Goal: Task Accomplishment & Management: Use online tool/utility

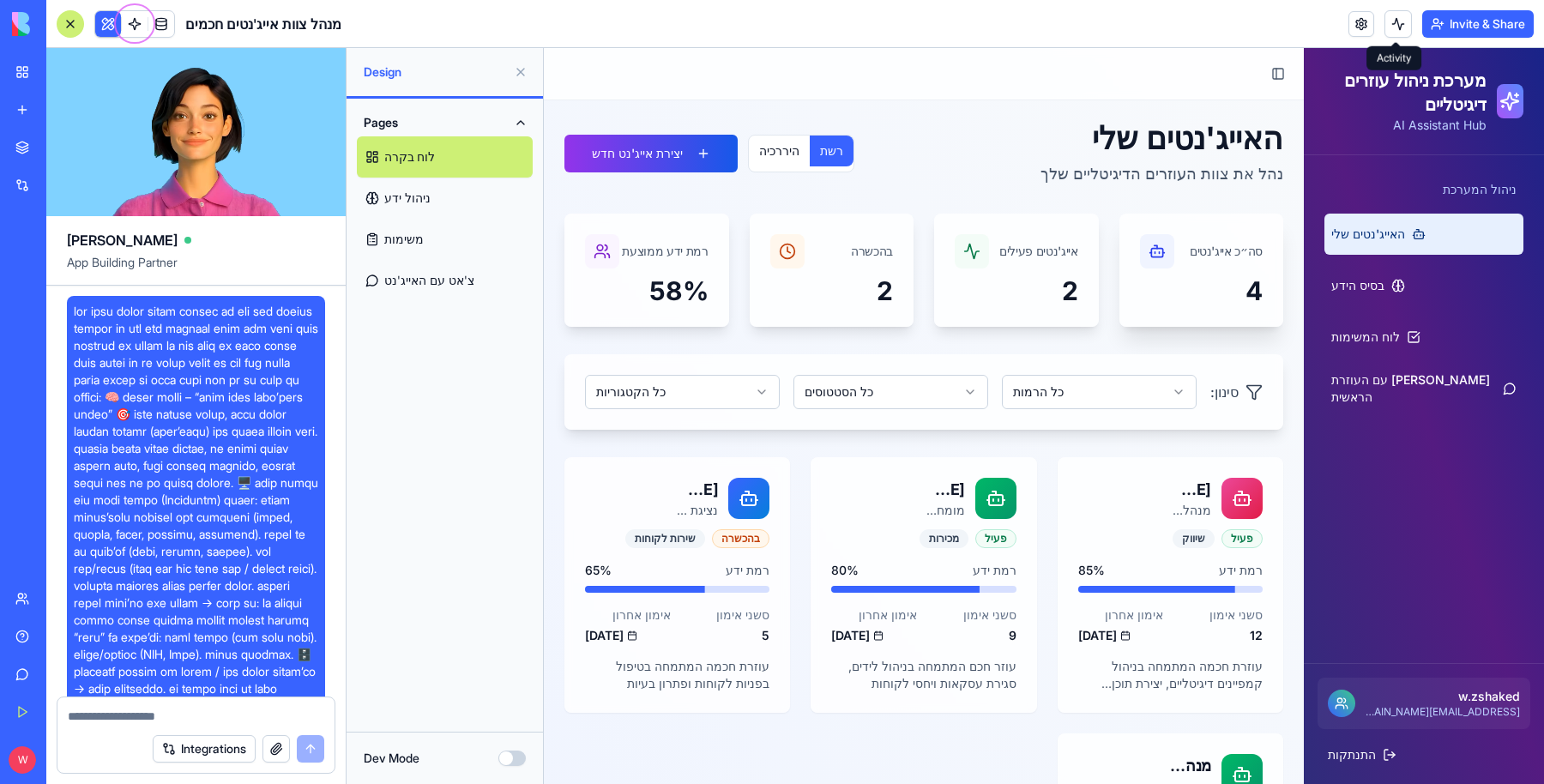
scroll to position [2227, 0]
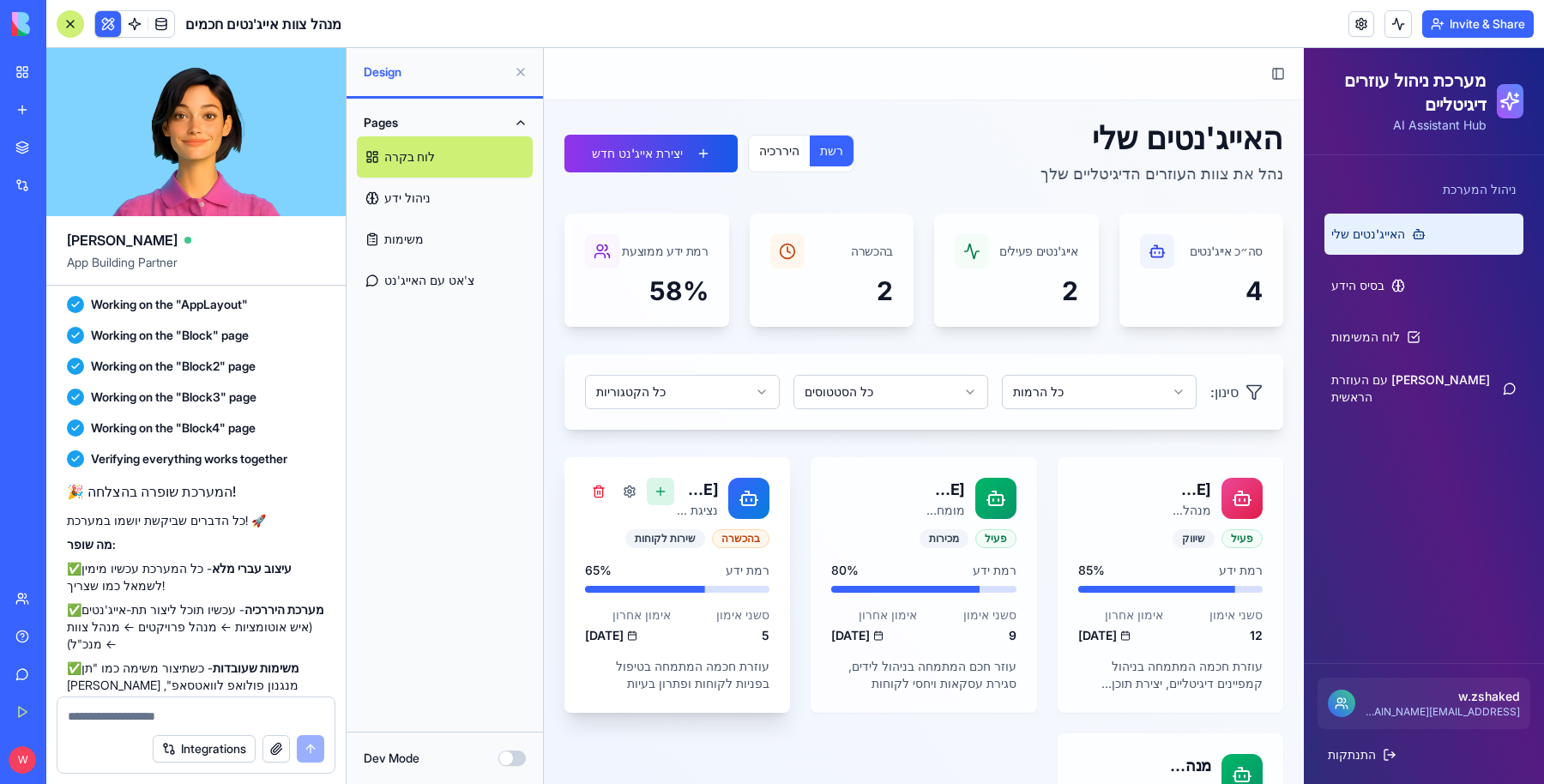
click at [659, 498] on button at bounding box center [661, 492] width 28 height 28
click at [654, 491] on button at bounding box center [661, 492] width 28 height 28
click at [628, 492] on button at bounding box center [629, 492] width 28 height 28
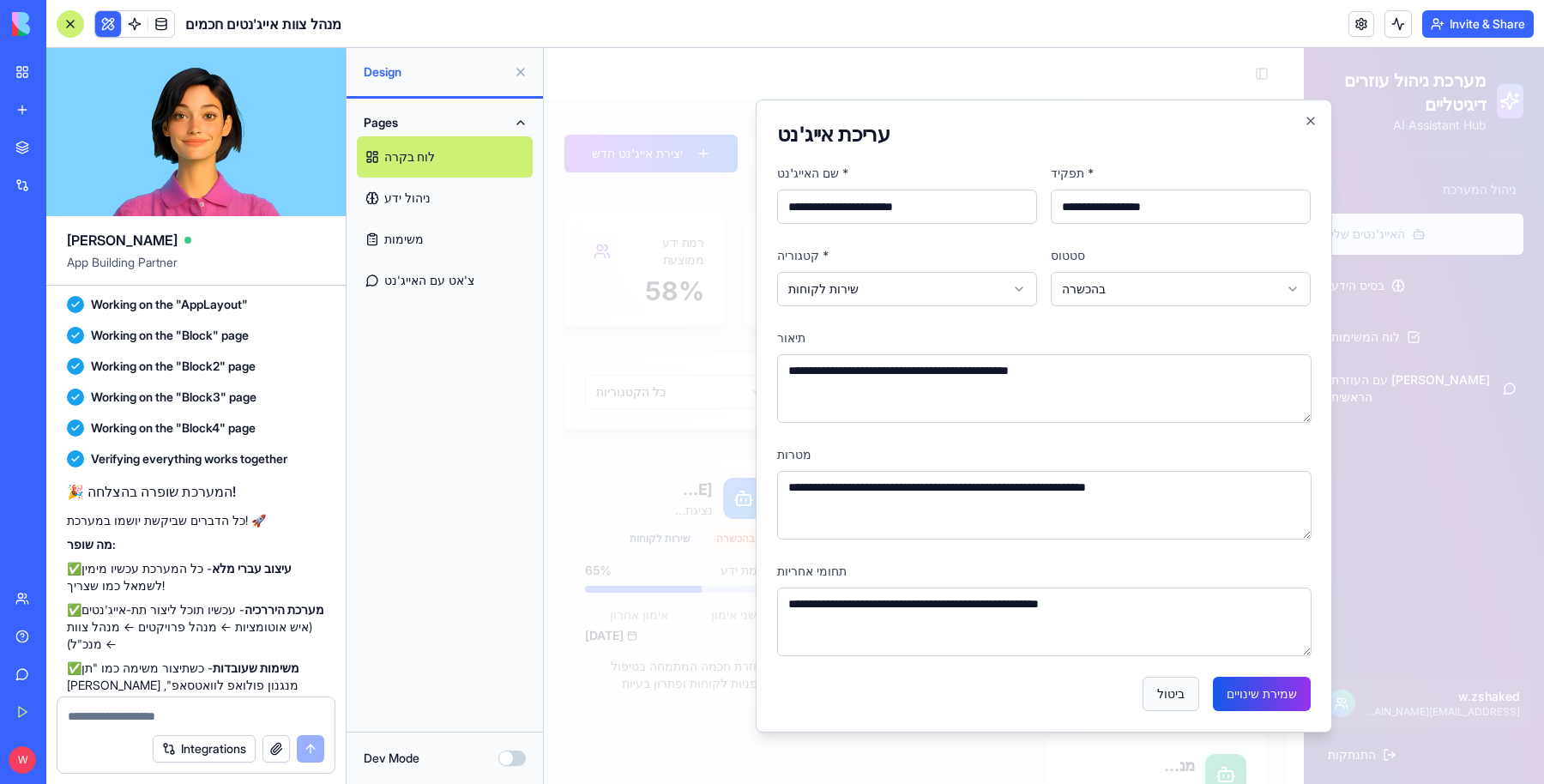
click at [1184, 684] on button "ביטול" at bounding box center [1170, 693] width 56 height 34
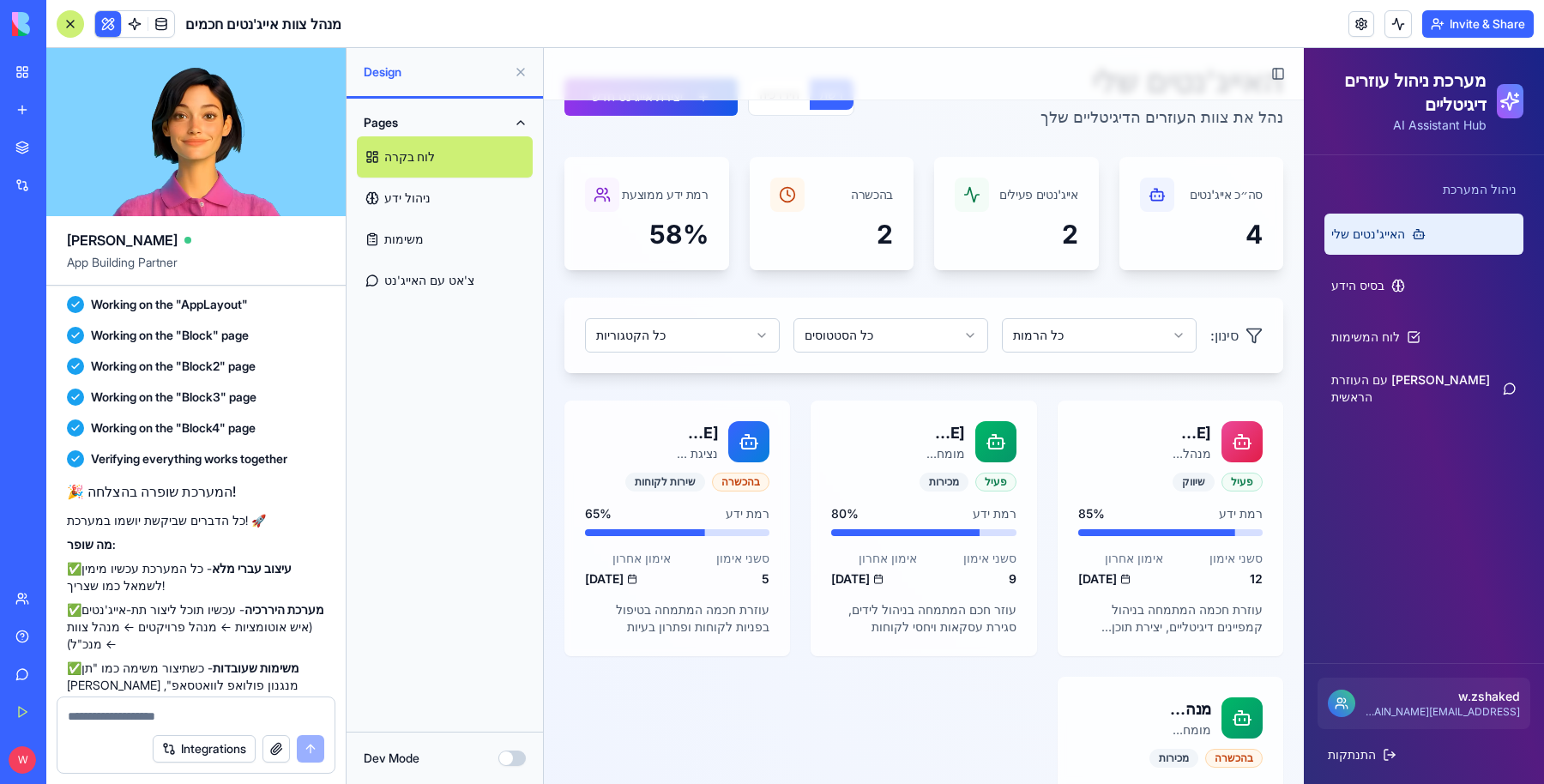
scroll to position [0, 0]
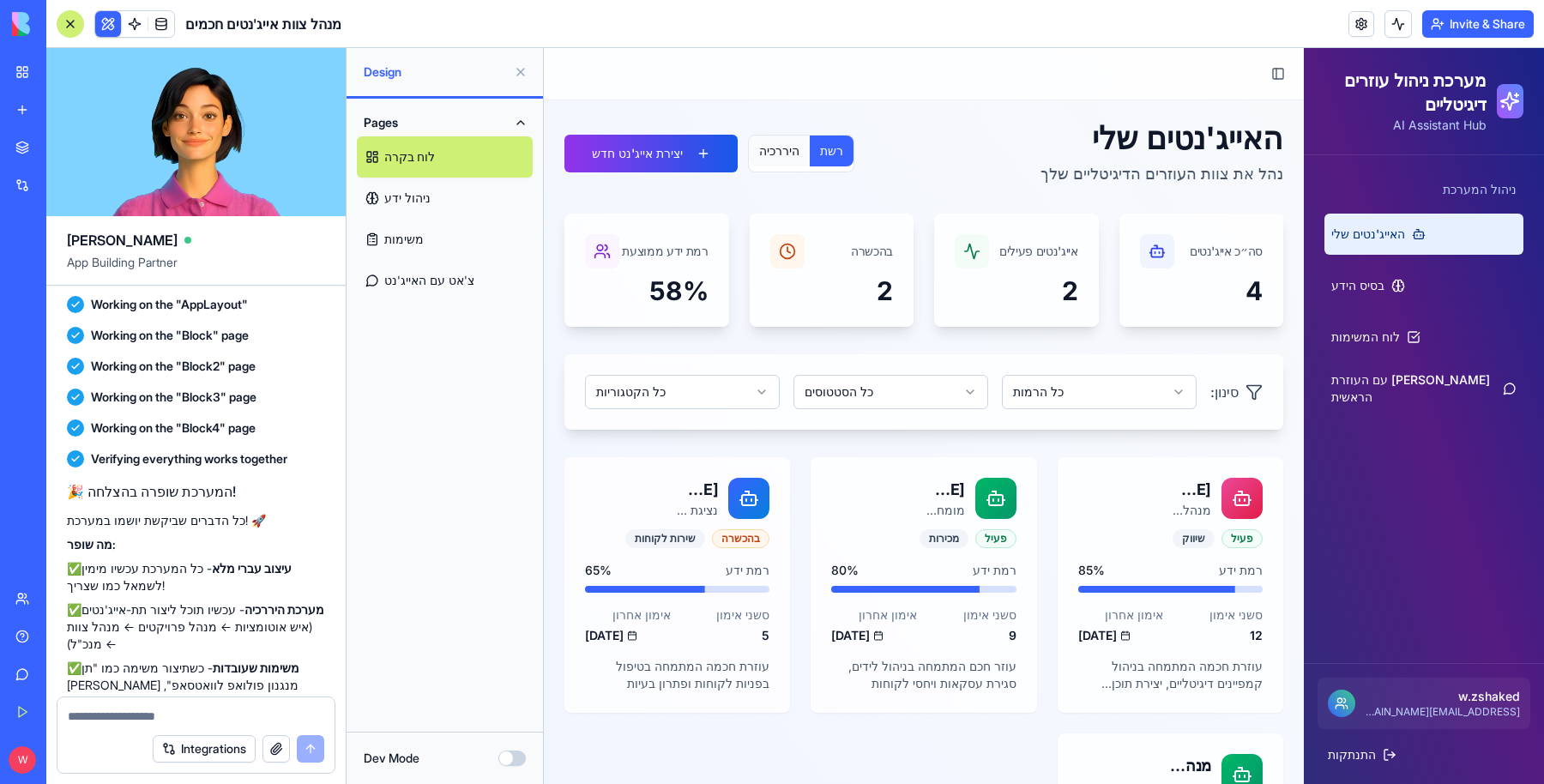
click at [764, 139] on button "היררכיה" at bounding box center [779, 150] width 61 height 31
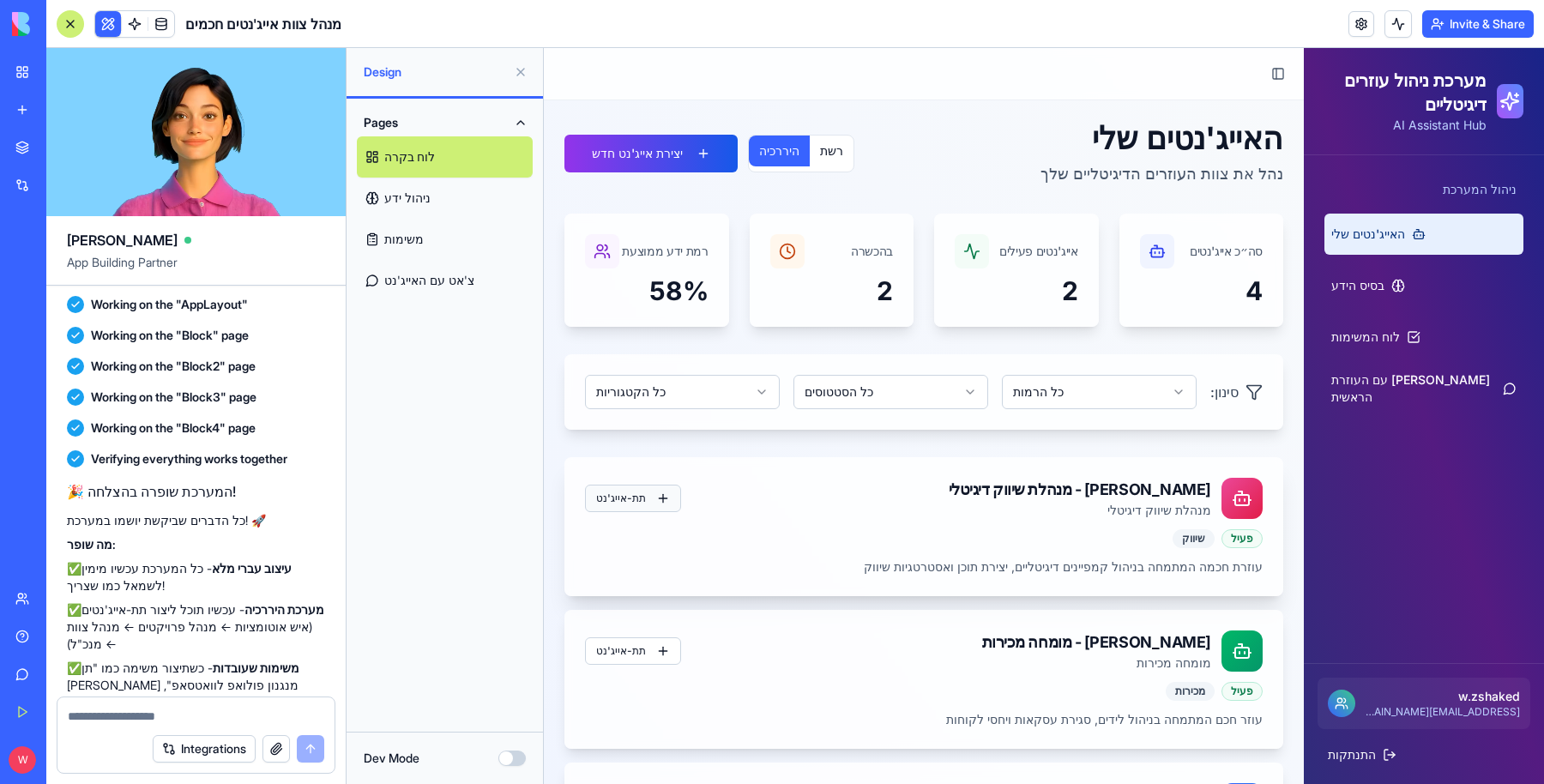
click at [630, 492] on button "תת-אייג'נט" at bounding box center [633, 499] width 96 height 28
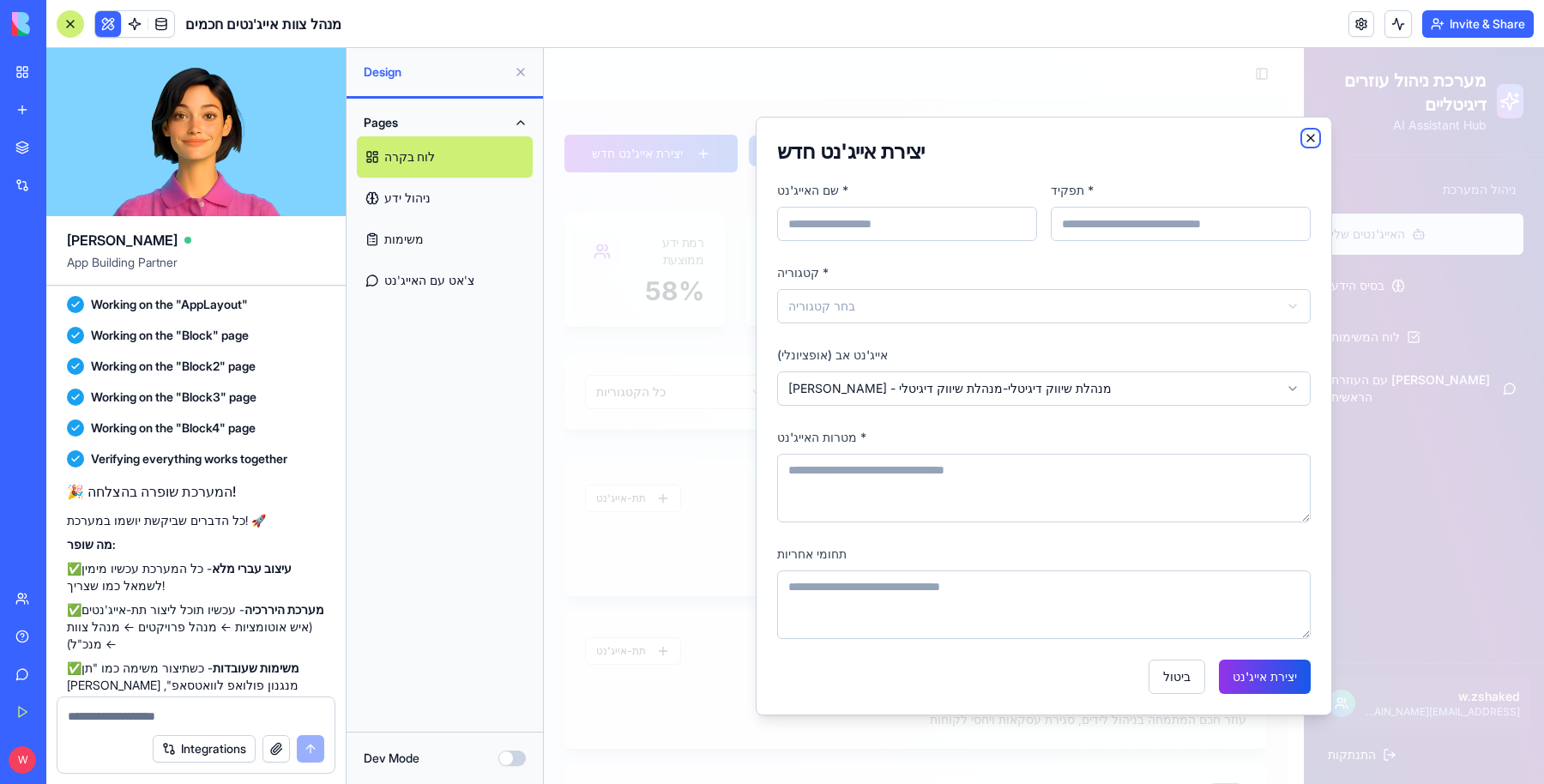
click at [1313, 138] on icon "button" at bounding box center [1311, 138] width 14 height 14
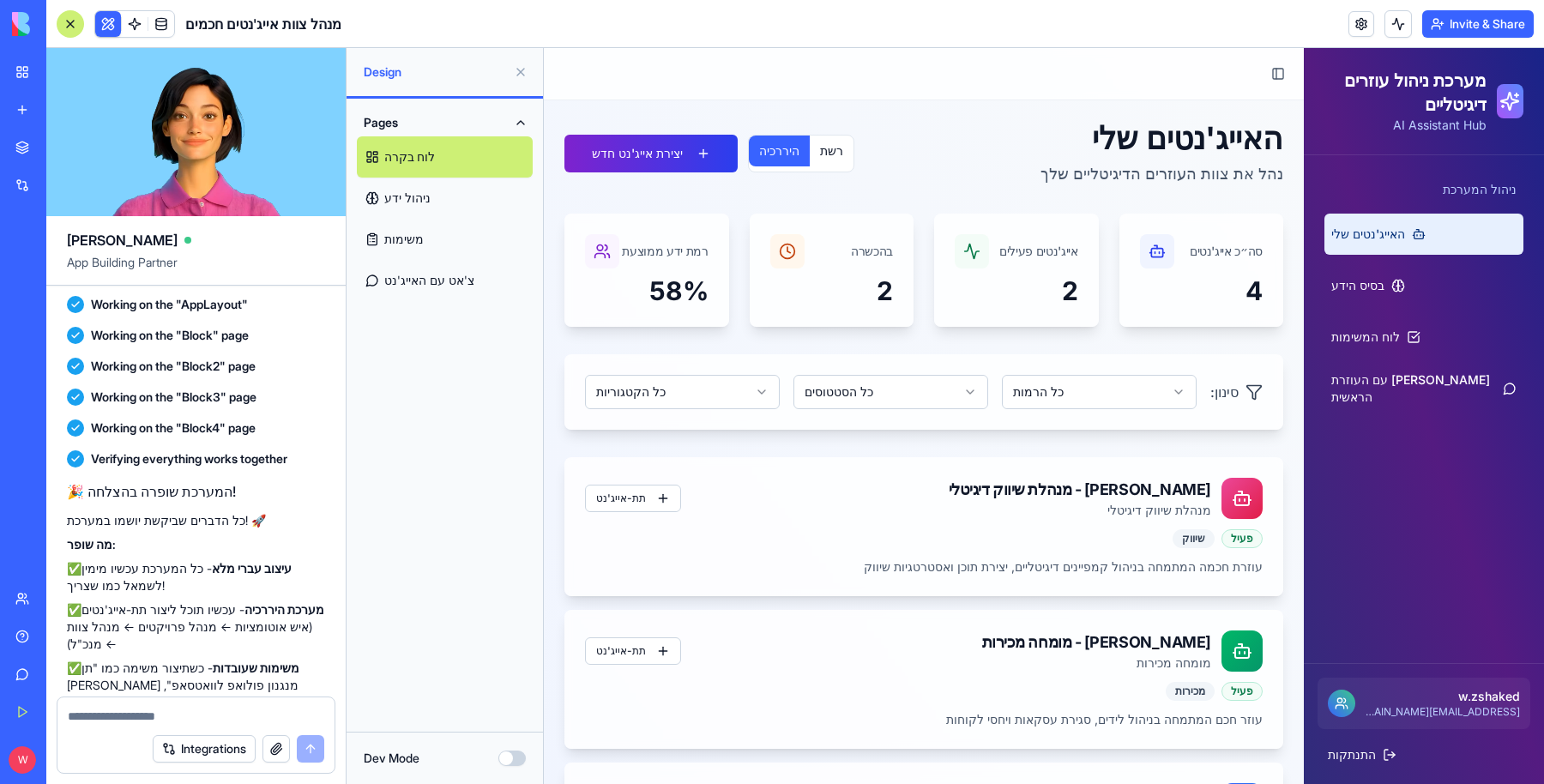
click at [650, 146] on button "יצירת אייג'נט חדש" at bounding box center [651, 153] width 173 height 38
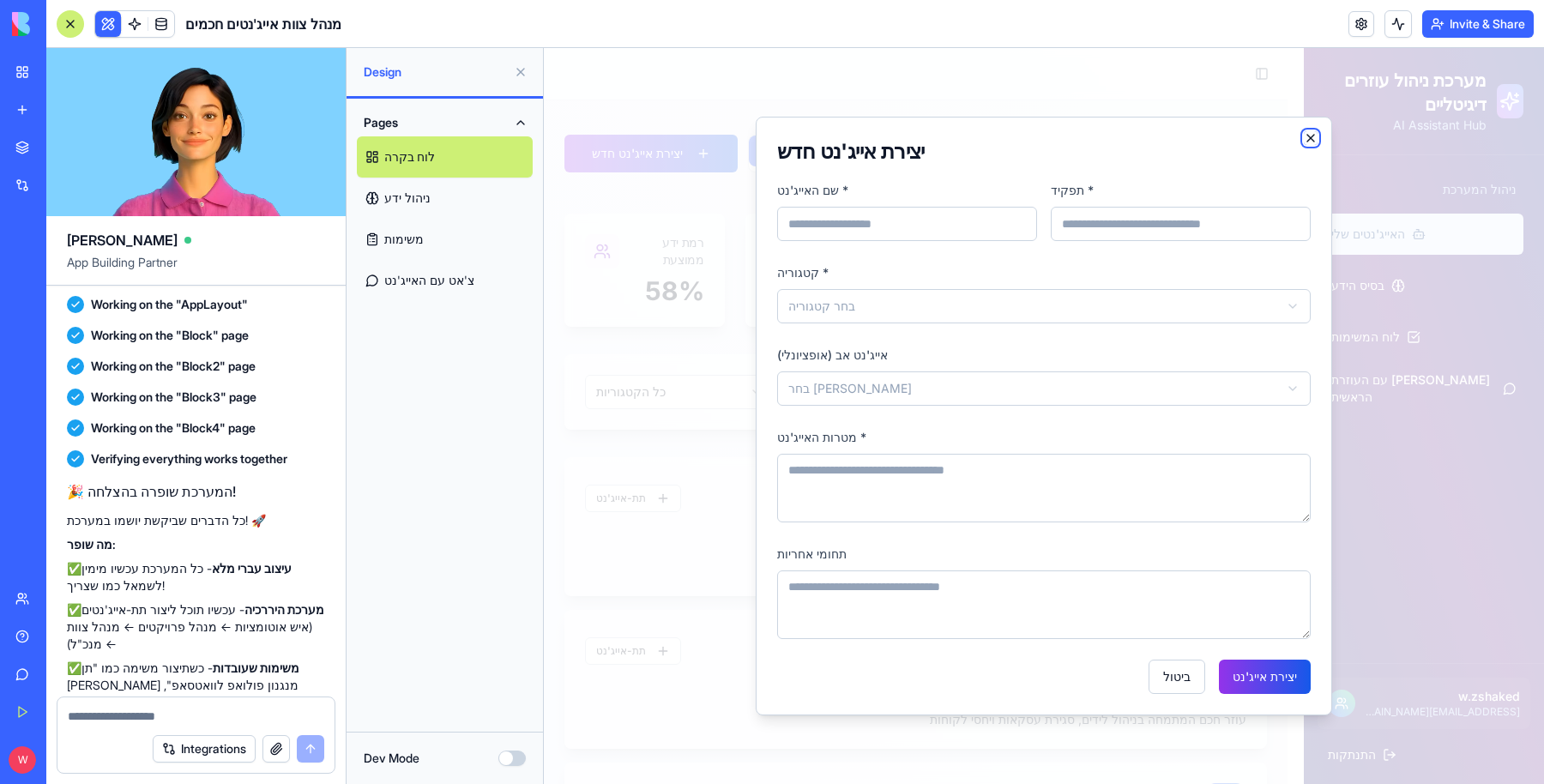
click at [1315, 140] on icon "button" at bounding box center [1311, 138] width 14 height 14
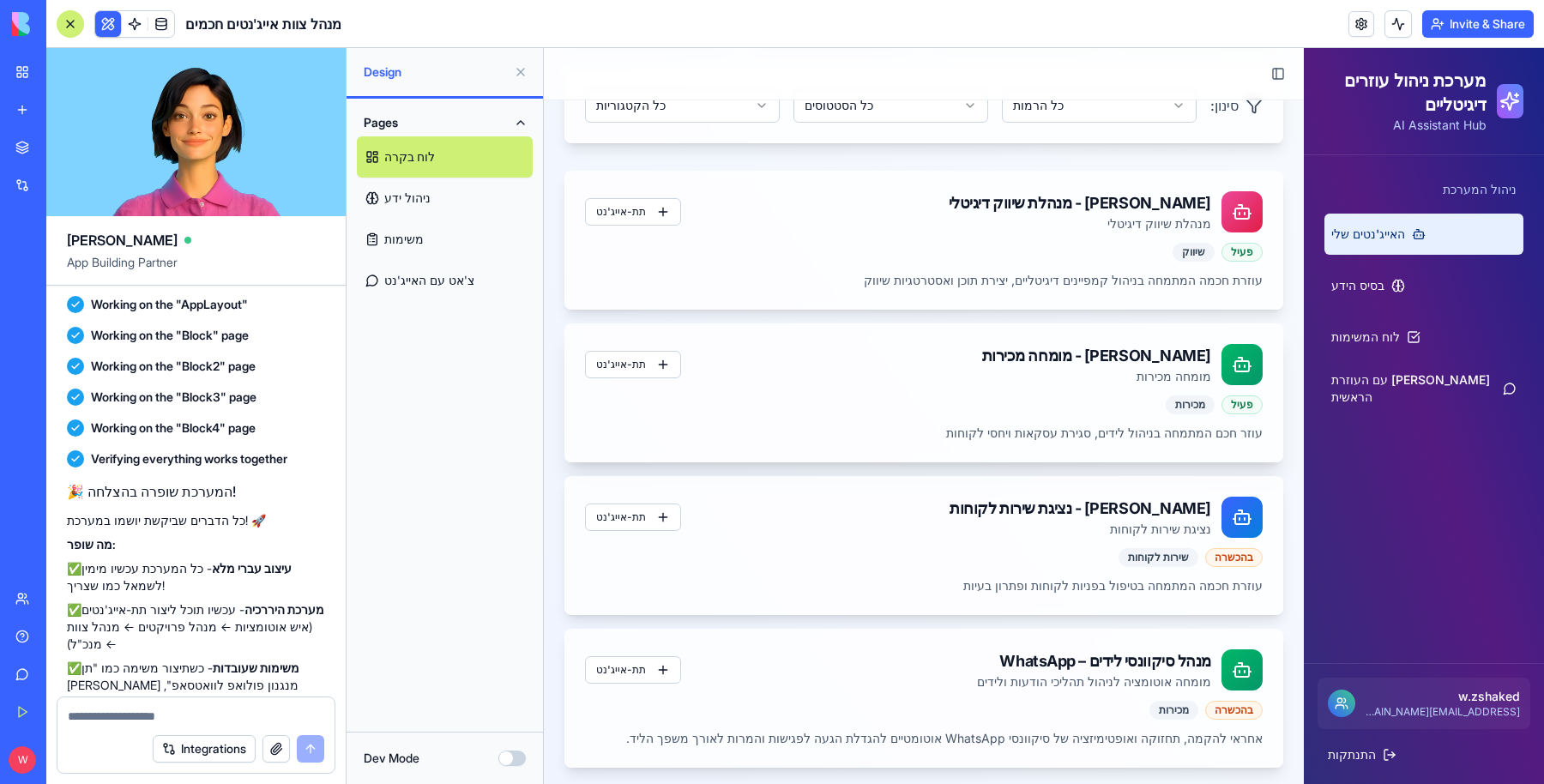
scroll to position [287, 0]
click at [440, 281] on link "צ'אט עם האייג'נט" at bounding box center [445, 280] width 176 height 41
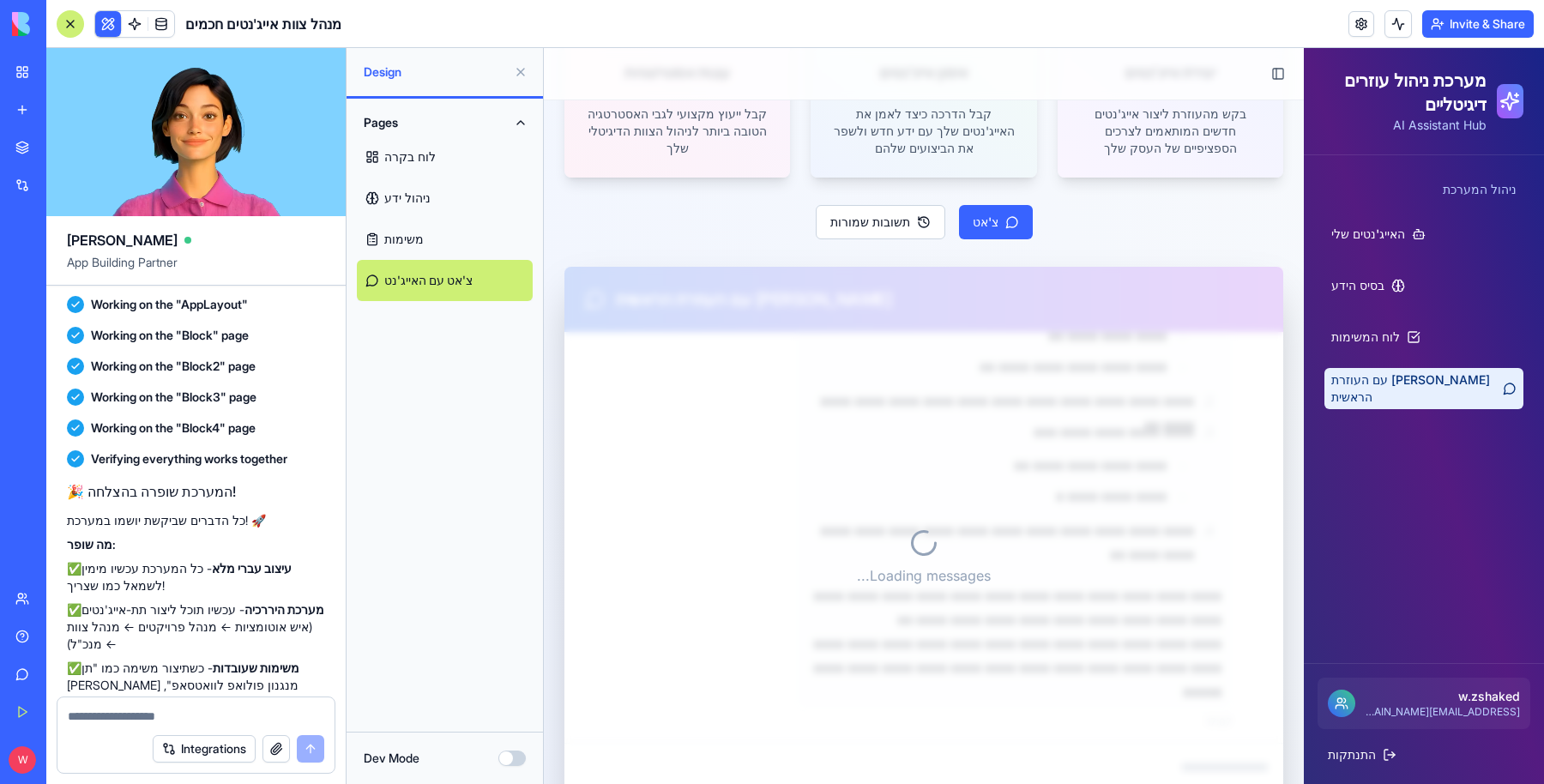
scroll to position [3451, 0]
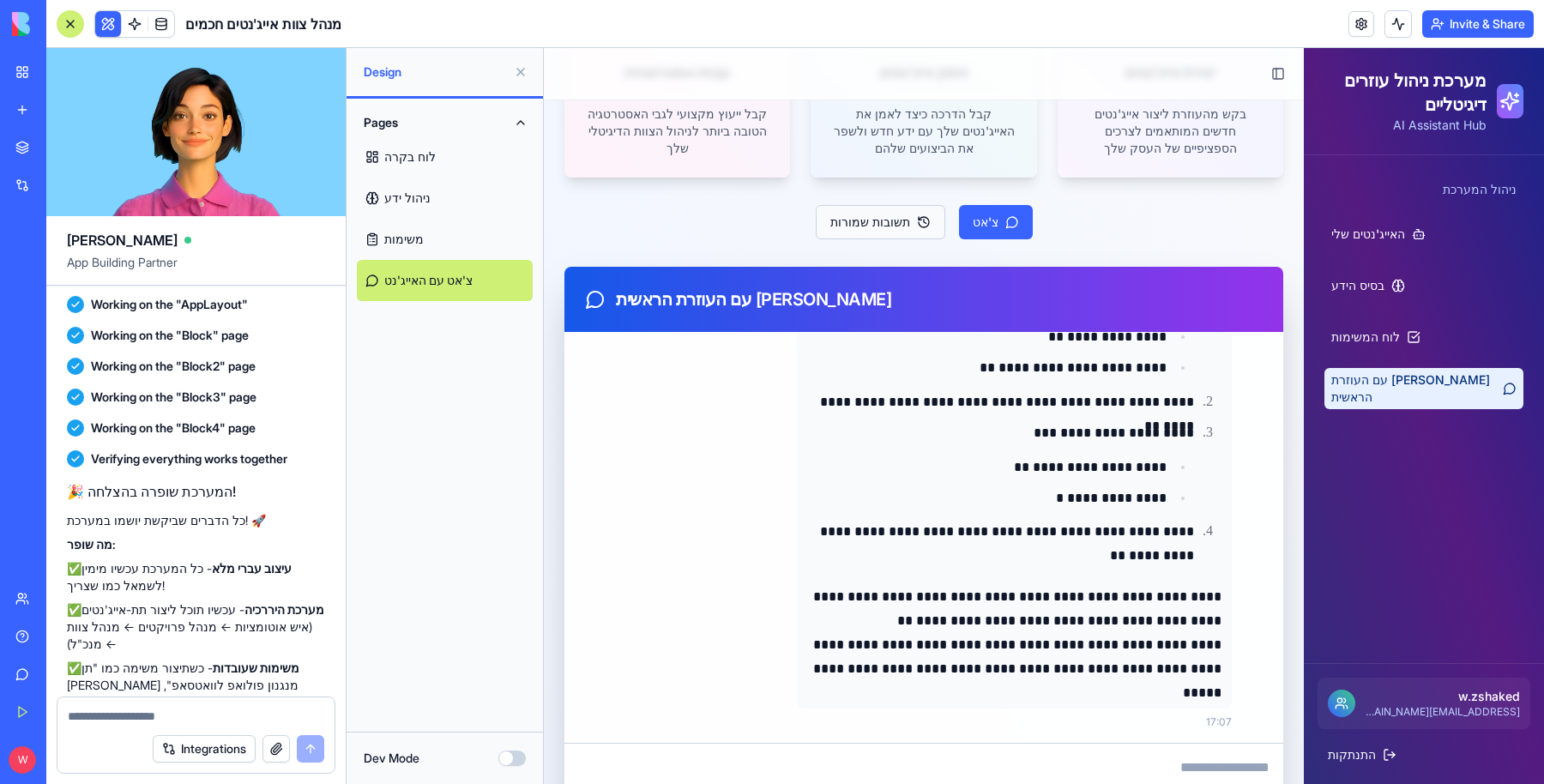
click at [865, 224] on button "תשובות שמורות" at bounding box center [880, 221] width 130 height 34
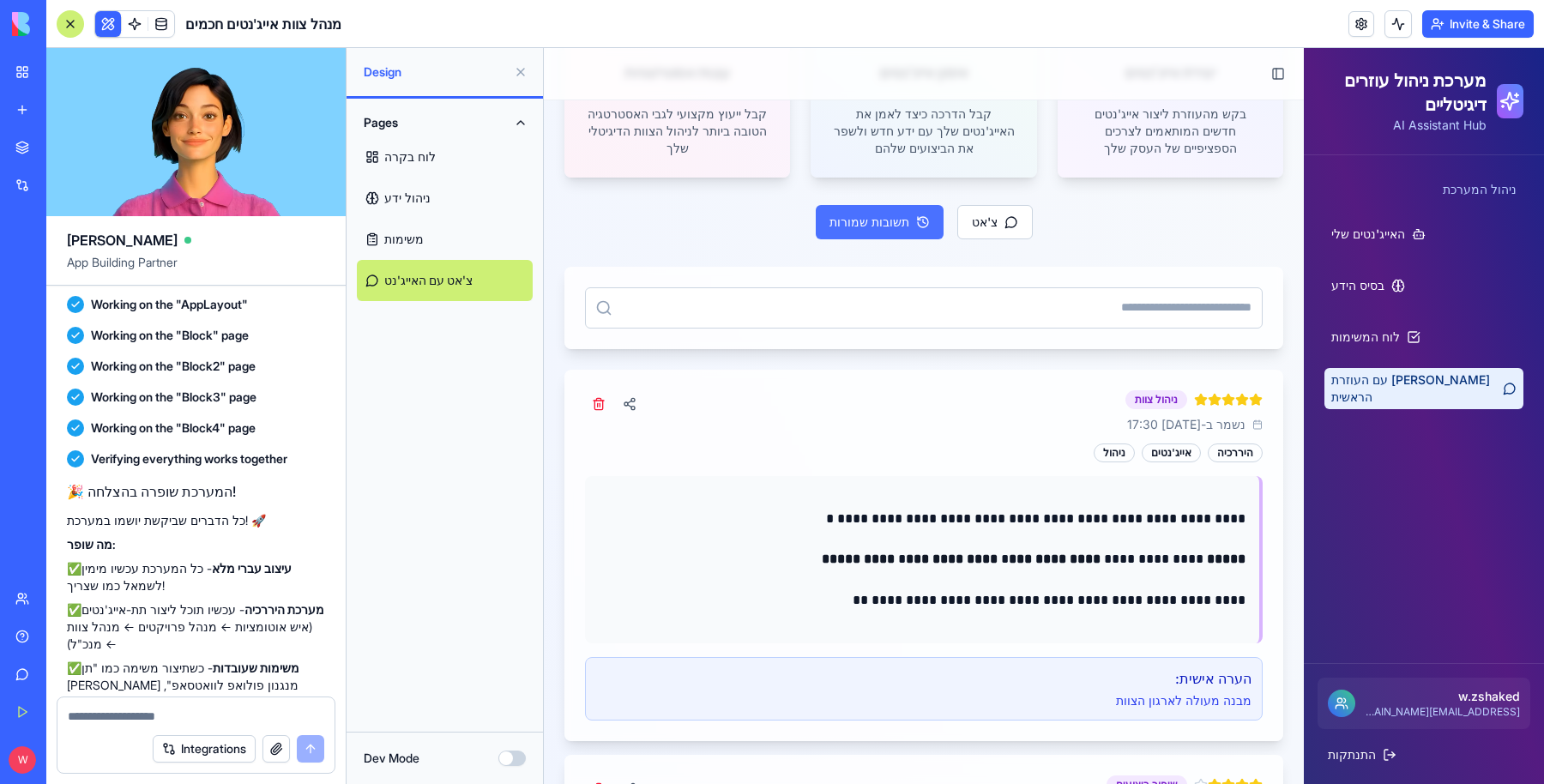
click at [870, 217] on button "תשובות שמורות" at bounding box center [879, 221] width 128 height 34
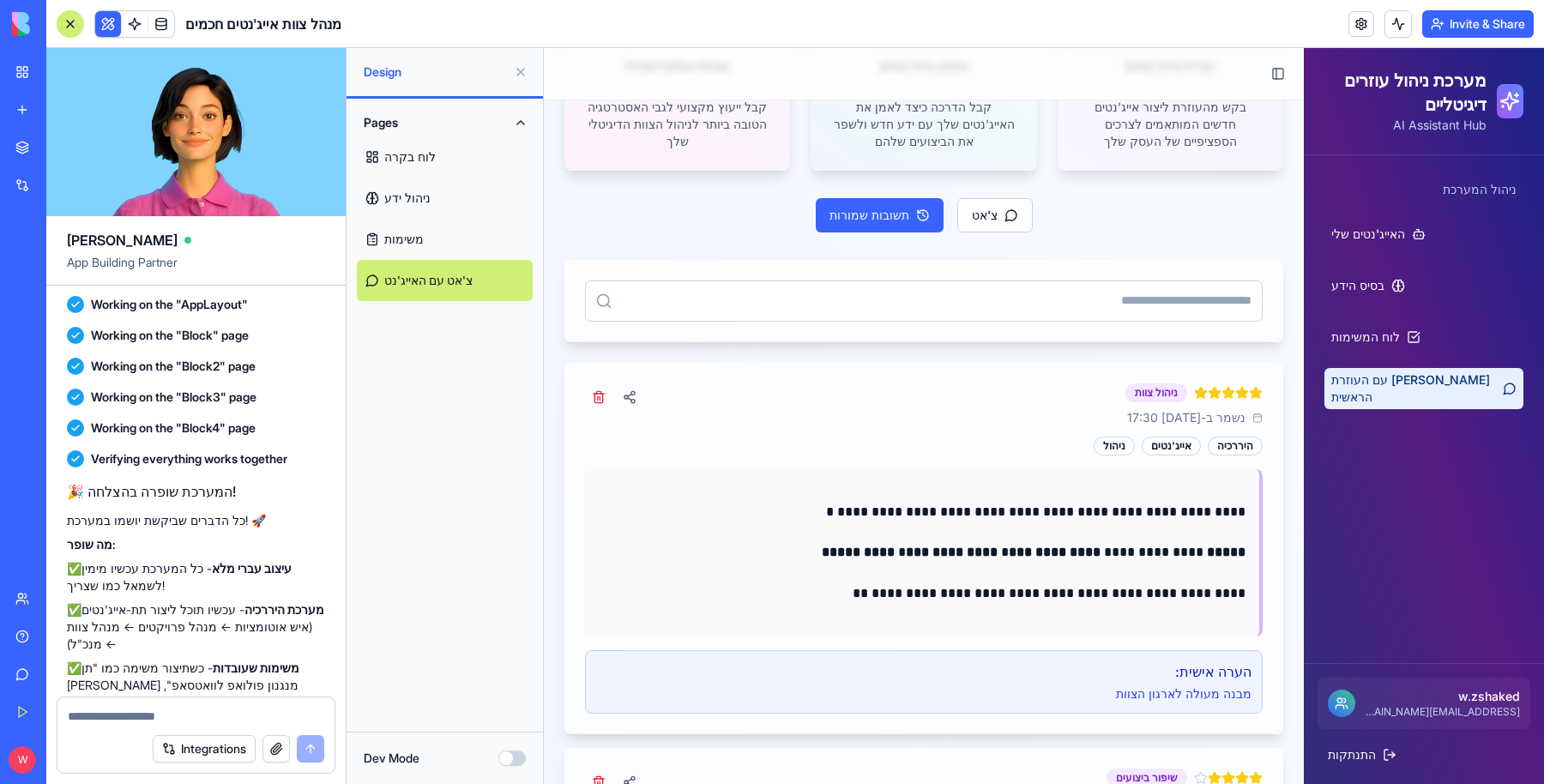
scroll to position [193, 0]
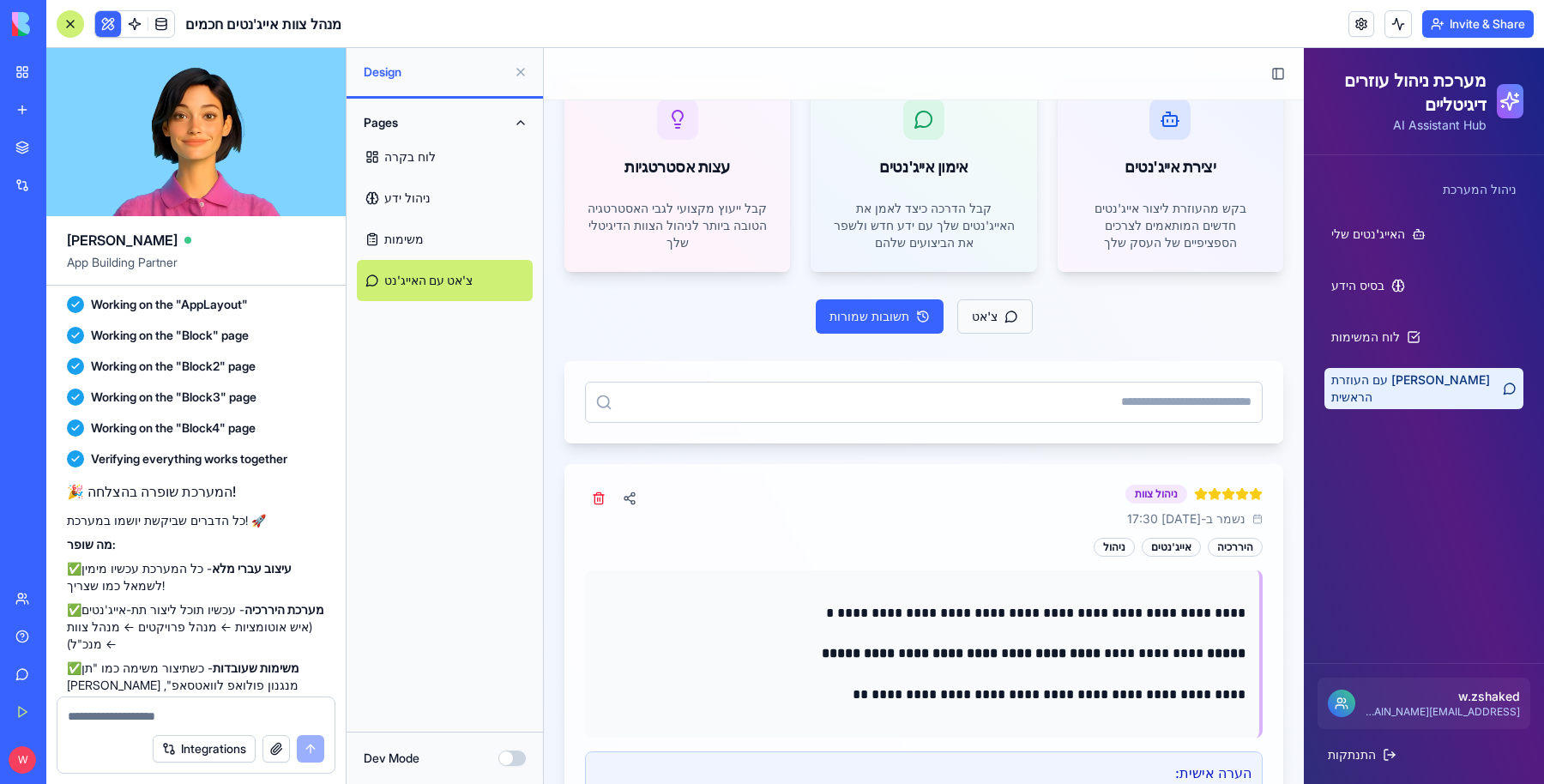
click at [957, 317] on button "צ'אט" at bounding box center [995, 316] width 76 height 34
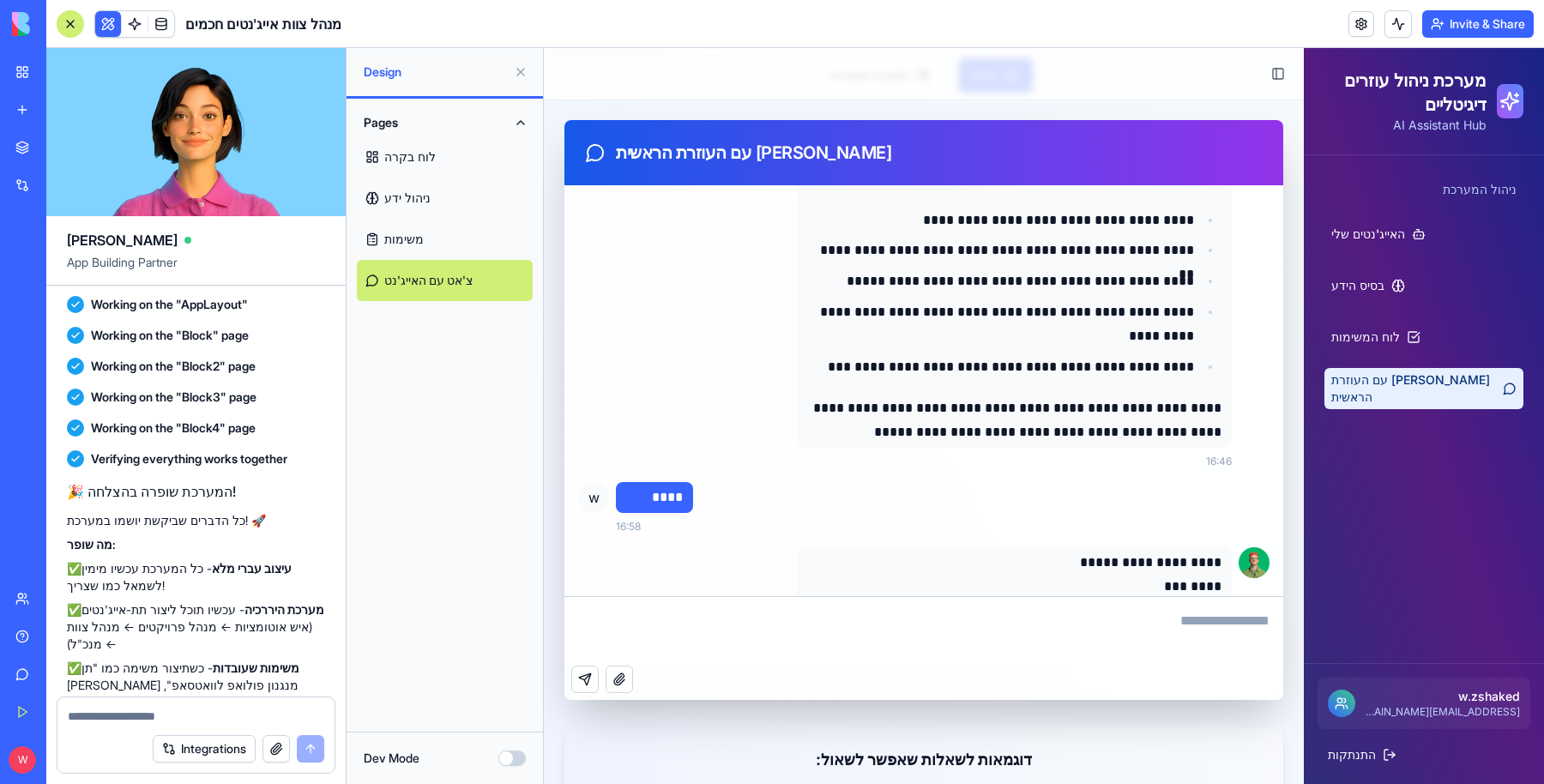
scroll to position [2593, 0]
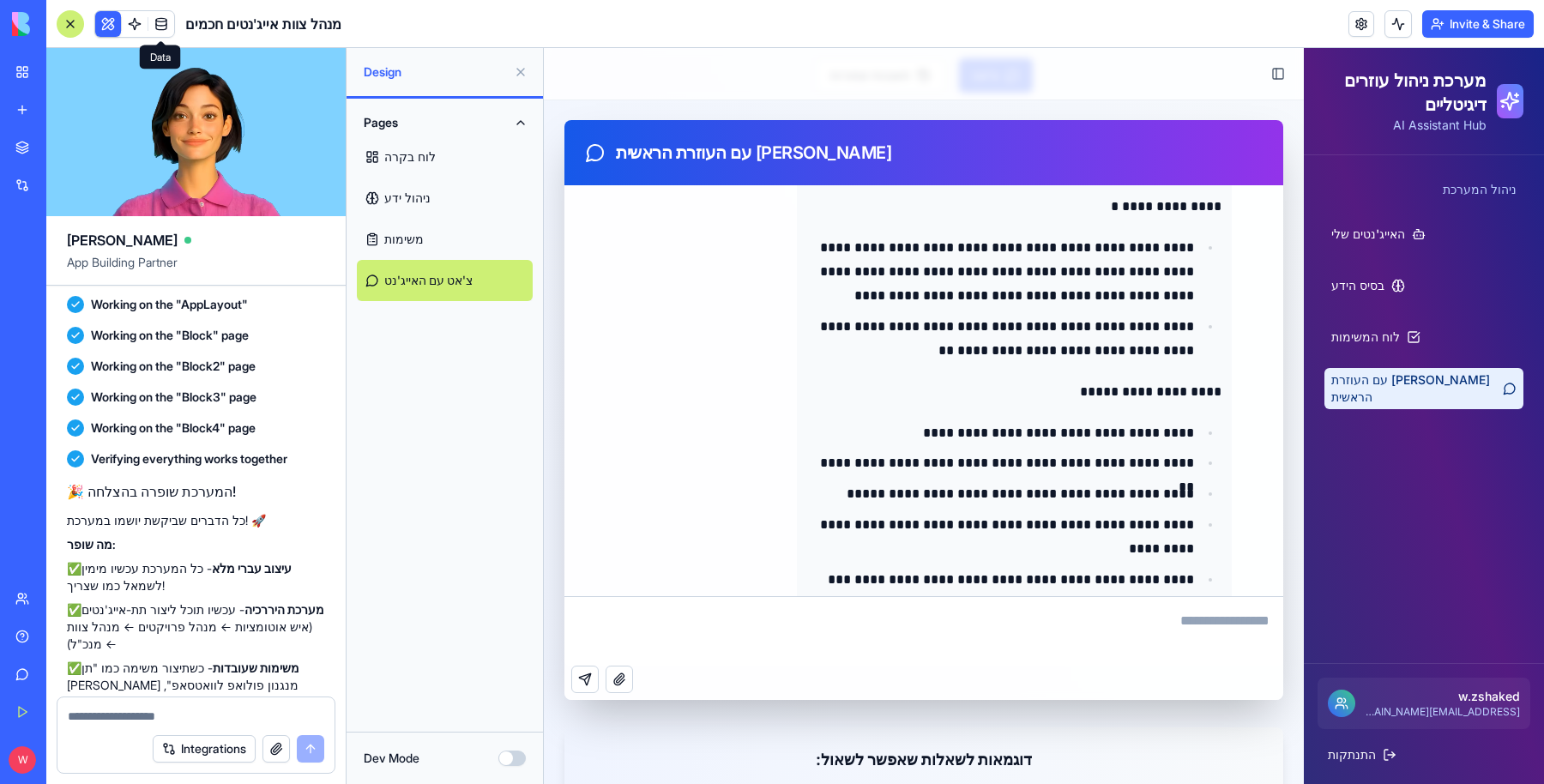
click at [161, 29] on link at bounding box center [161, 24] width 26 height 26
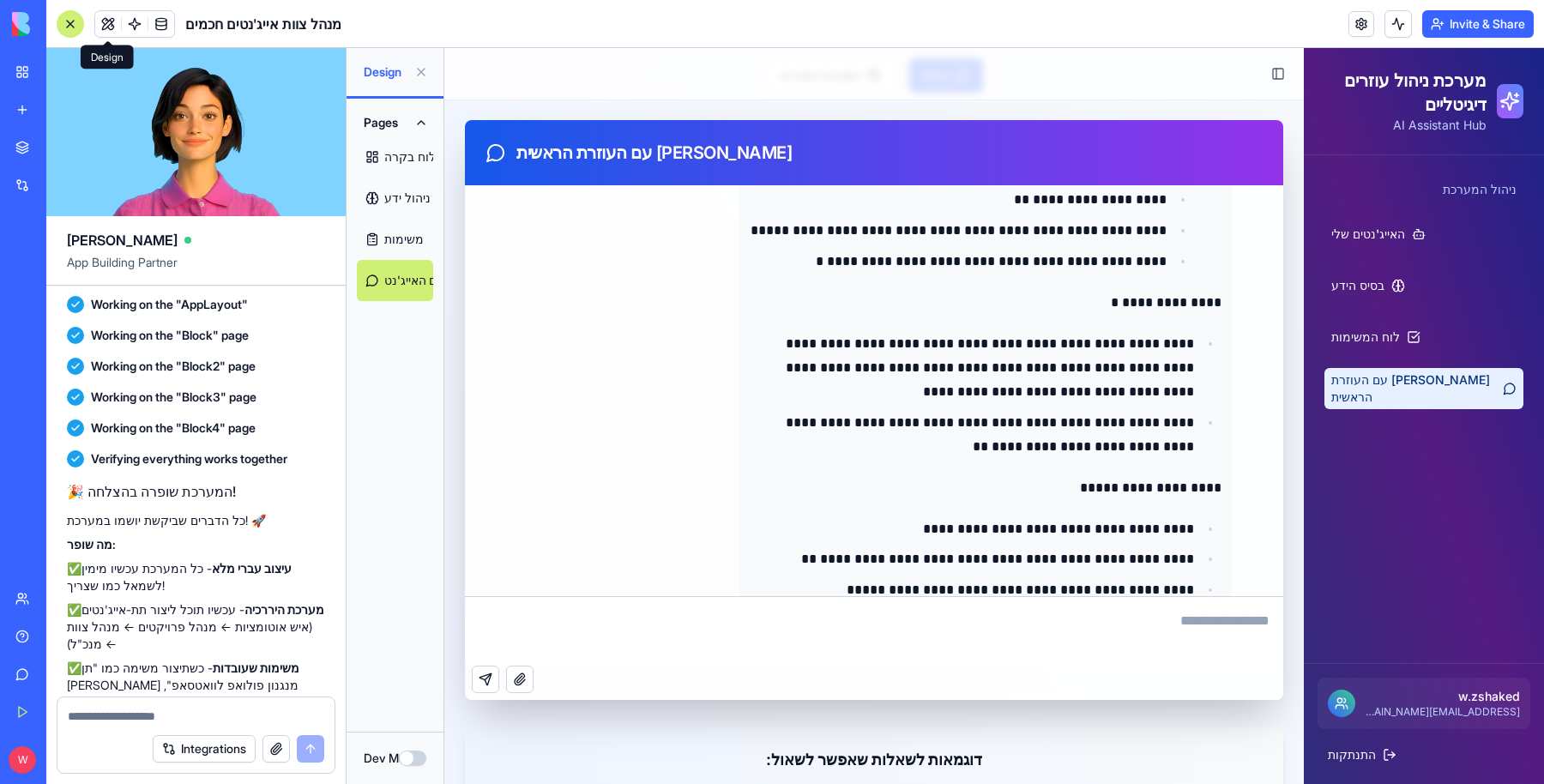
scroll to position [2281, 0]
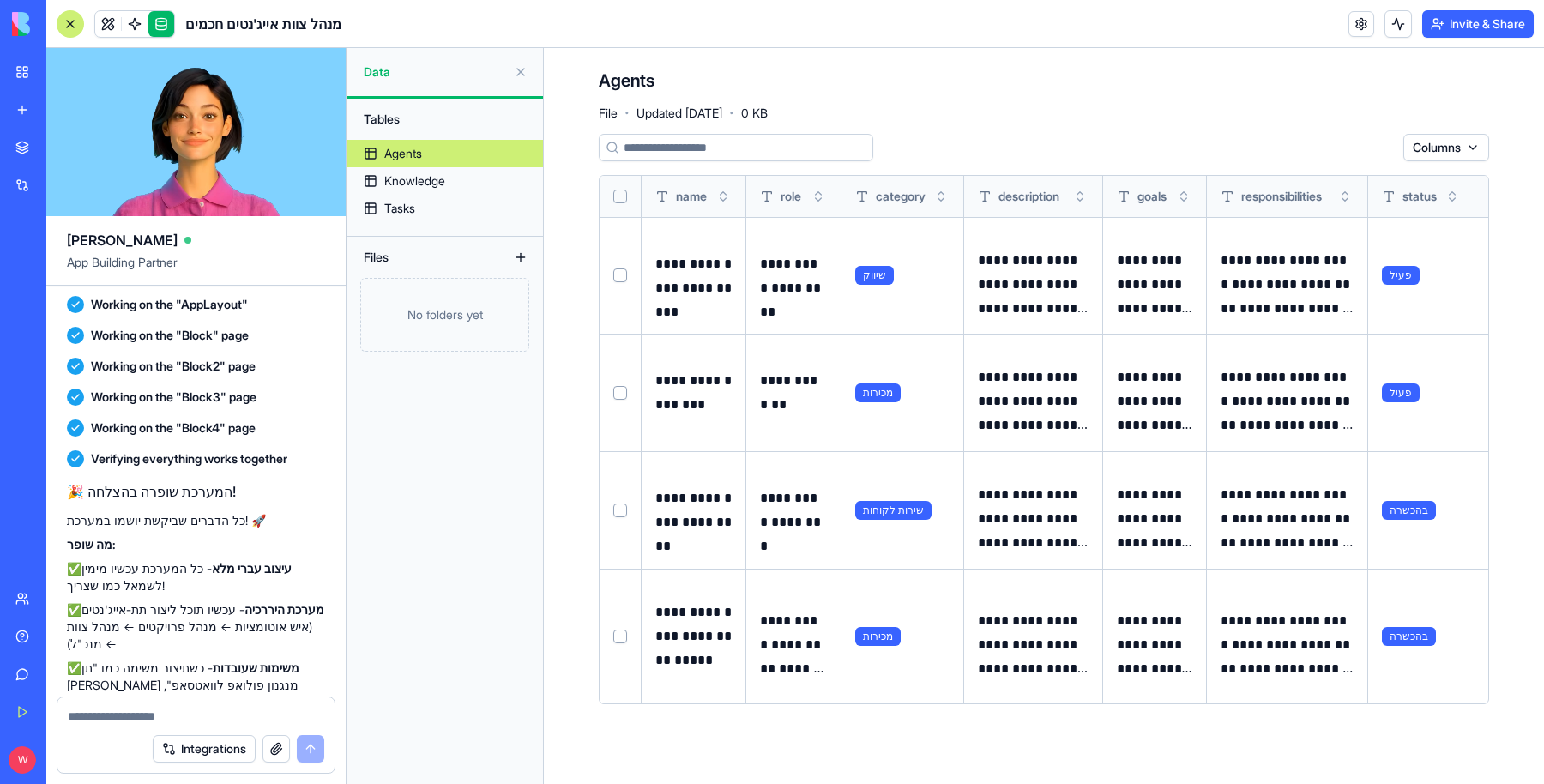
scroll to position [5, 0]
click at [0, 0] on button at bounding box center [0, 0] width 0 height 0
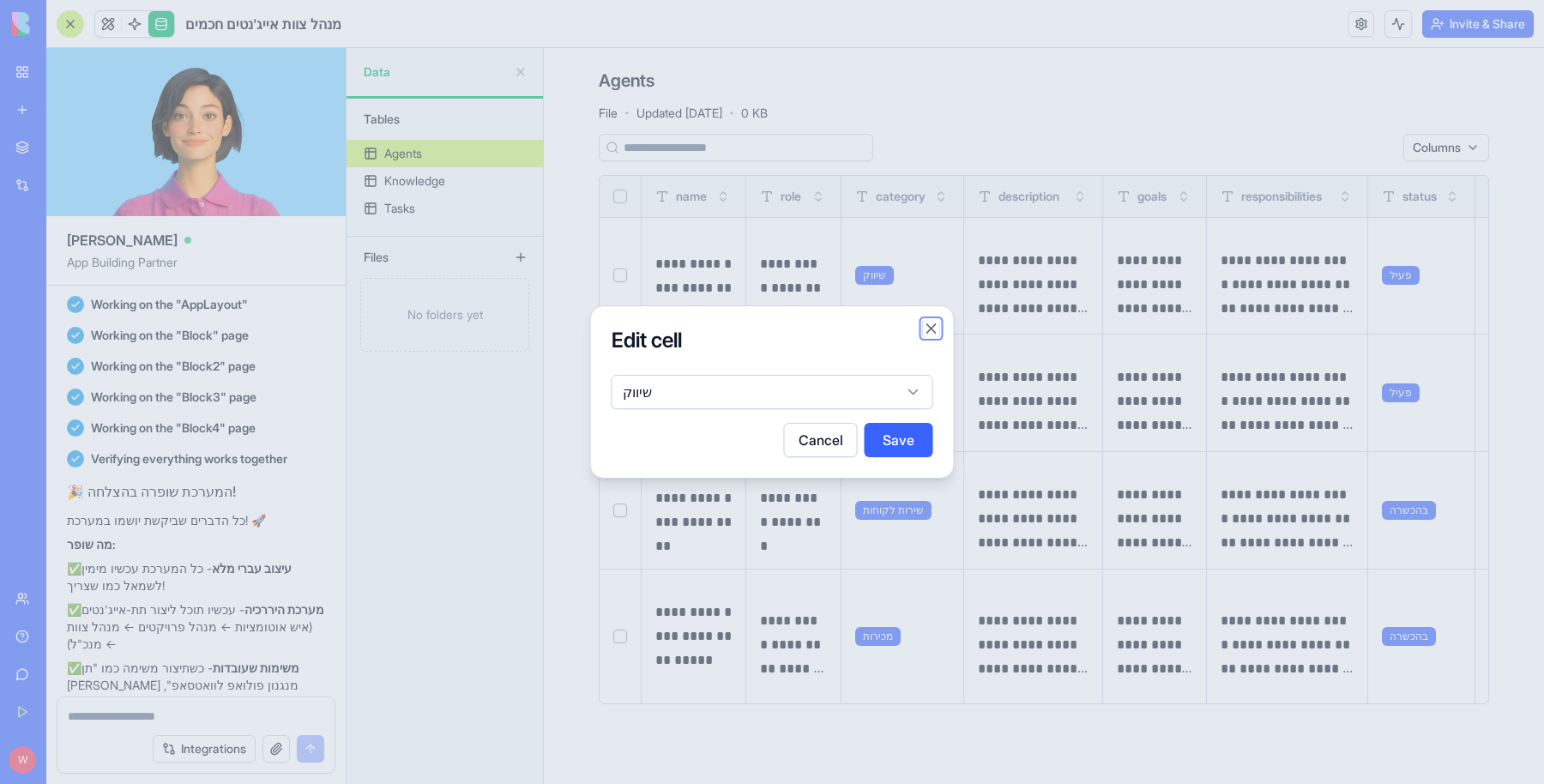
click at [938, 327] on button "Close" at bounding box center [931, 329] width 18 height 18
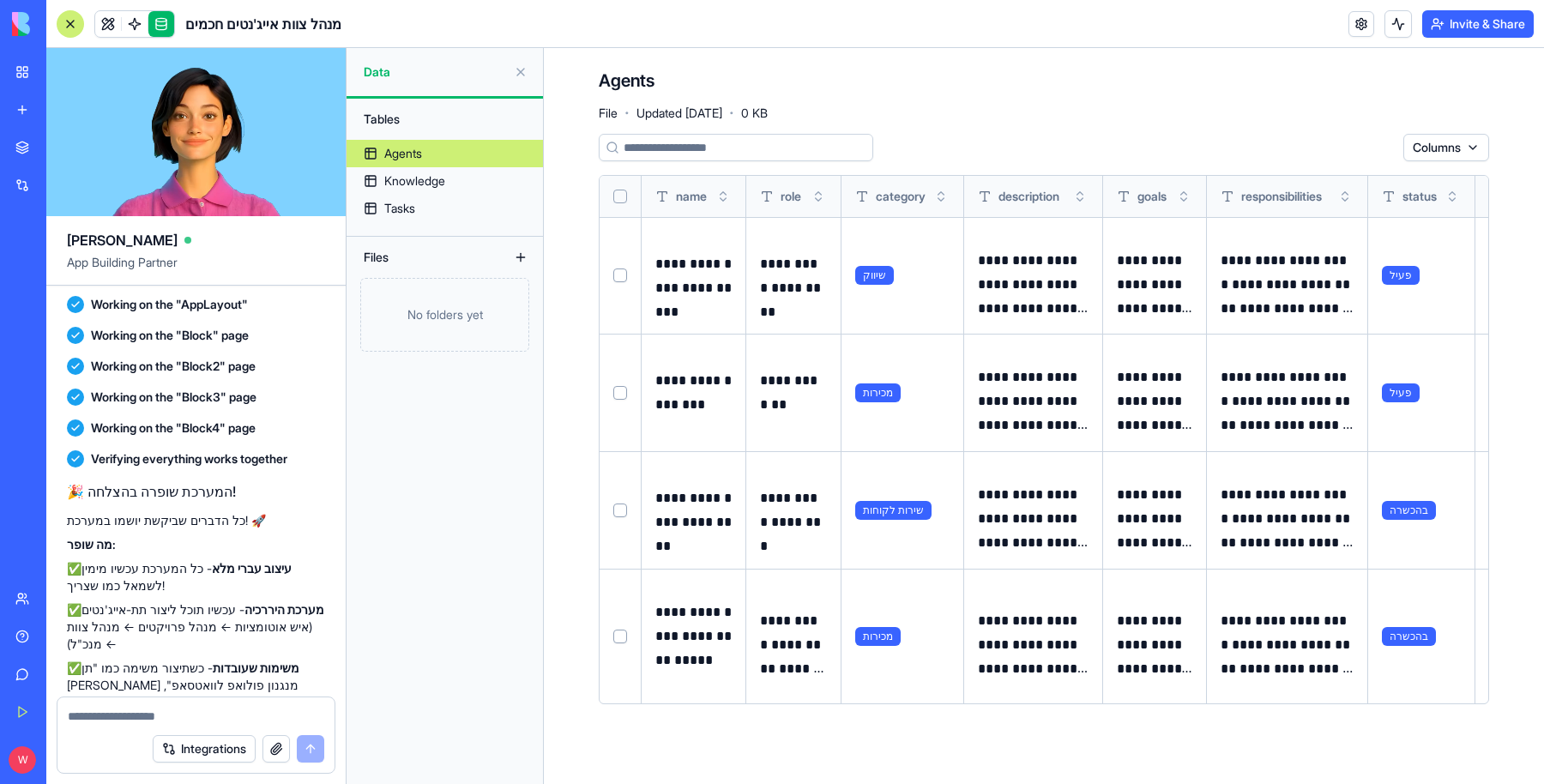
click at [616, 275] on button "Select row" at bounding box center [620, 275] width 14 height 14
click at [1340, 148] on html "BETA My Workspace New app Marketplace Integrations Recent New App חיבור לינקדאי…" at bounding box center [772, 392] width 1544 height 784
click at [1418, 142] on html "BETA My Workspace New app Marketplace Integrations Recent New App חיבור לינקדאי…" at bounding box center [772, 392] width 1544 height 784
click at [0, 0] on button at bounding box center [0, 0] width 0 height 0
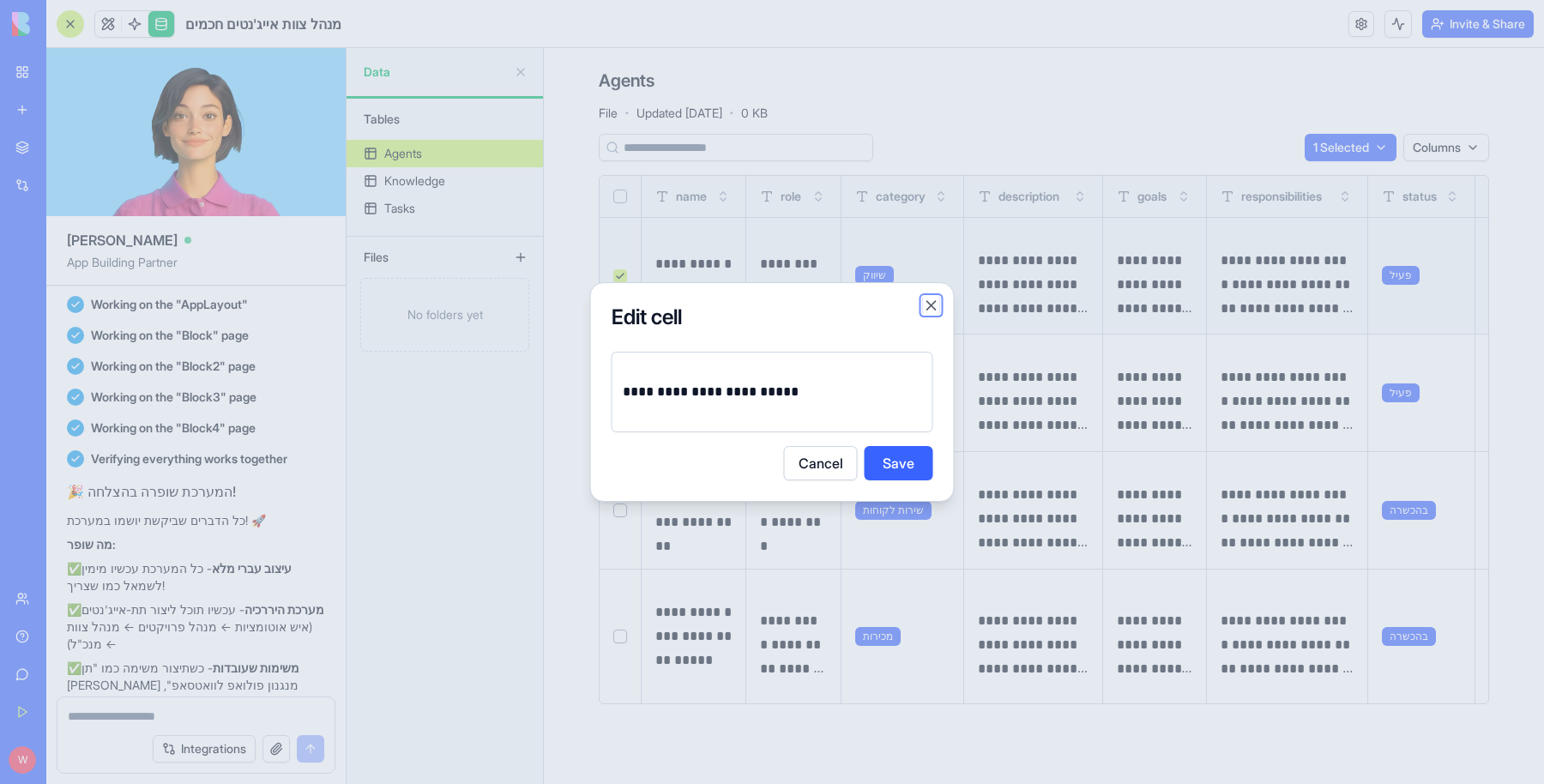
click at [927, 303] on button "Close" at bounding box center [931, 305] width 18 height 18
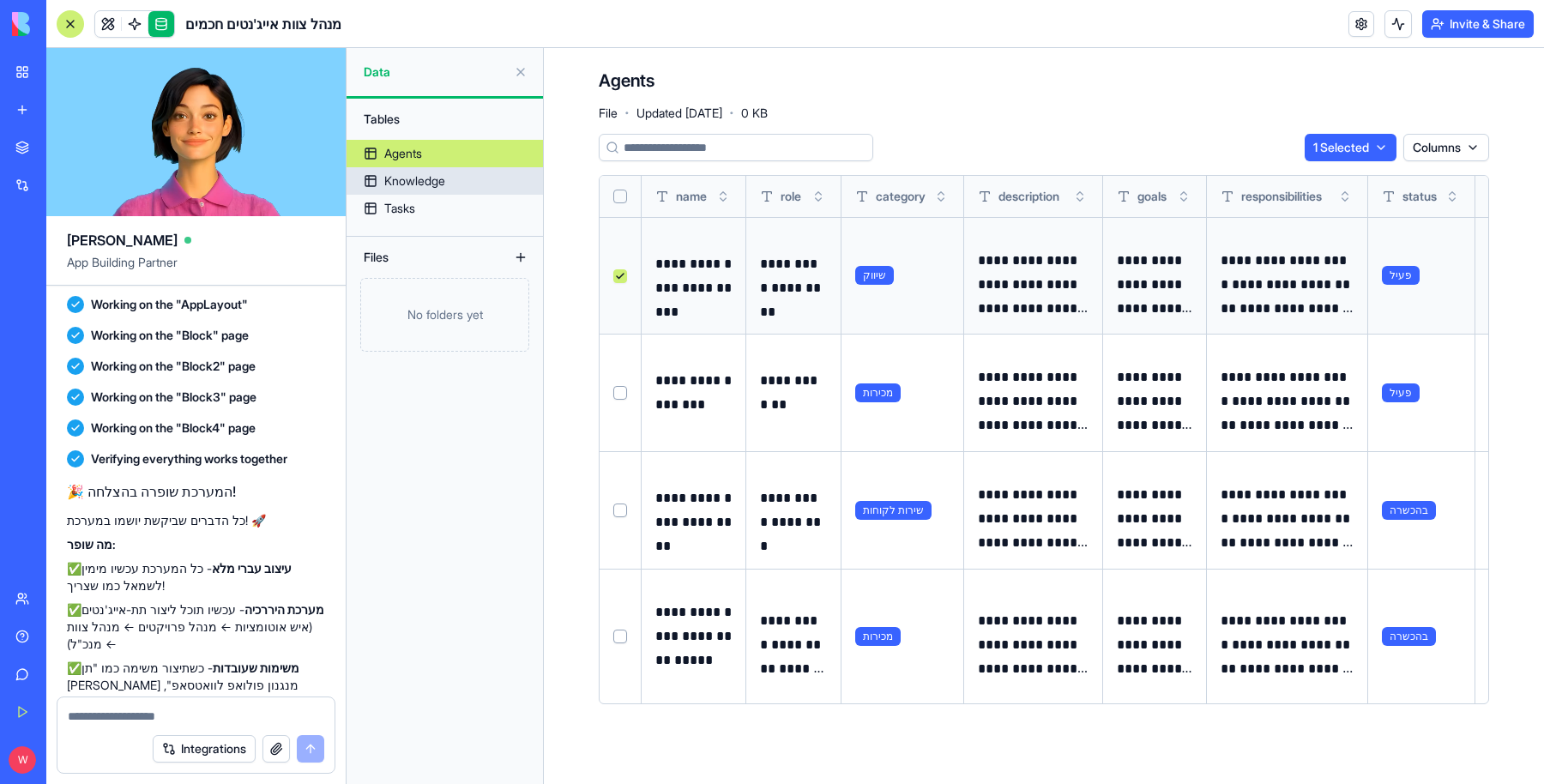
click at [462, 189] on link "Knowledge" at bounding box center [444, 181] width 196 height 28
click at [405, 188] on div "Knowledge" at bounding box center [415, 180] width 61 height 18
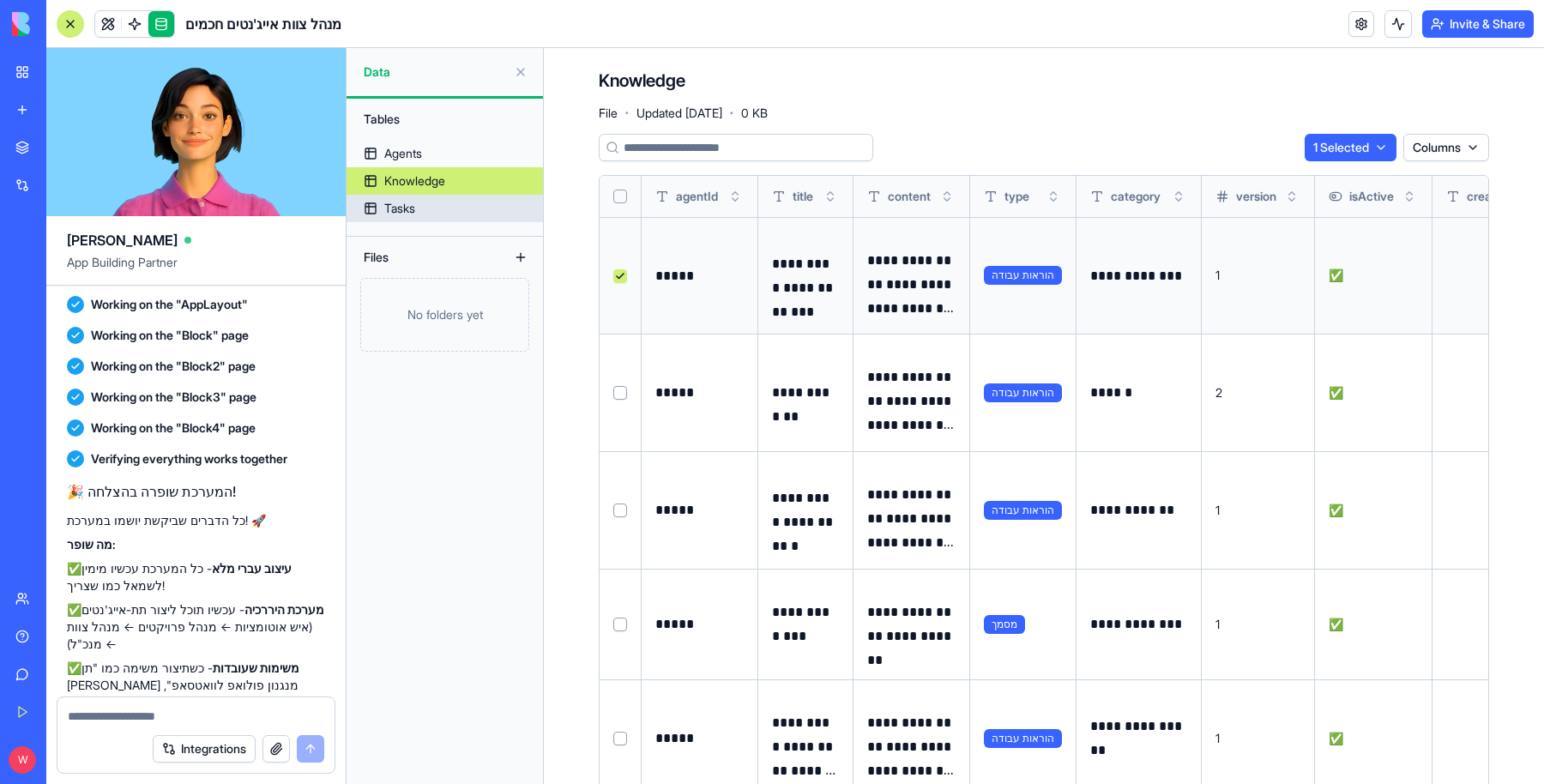
click at [427, 215] on link "Tasks" at bounding box center [444, 208] width 196 height 28
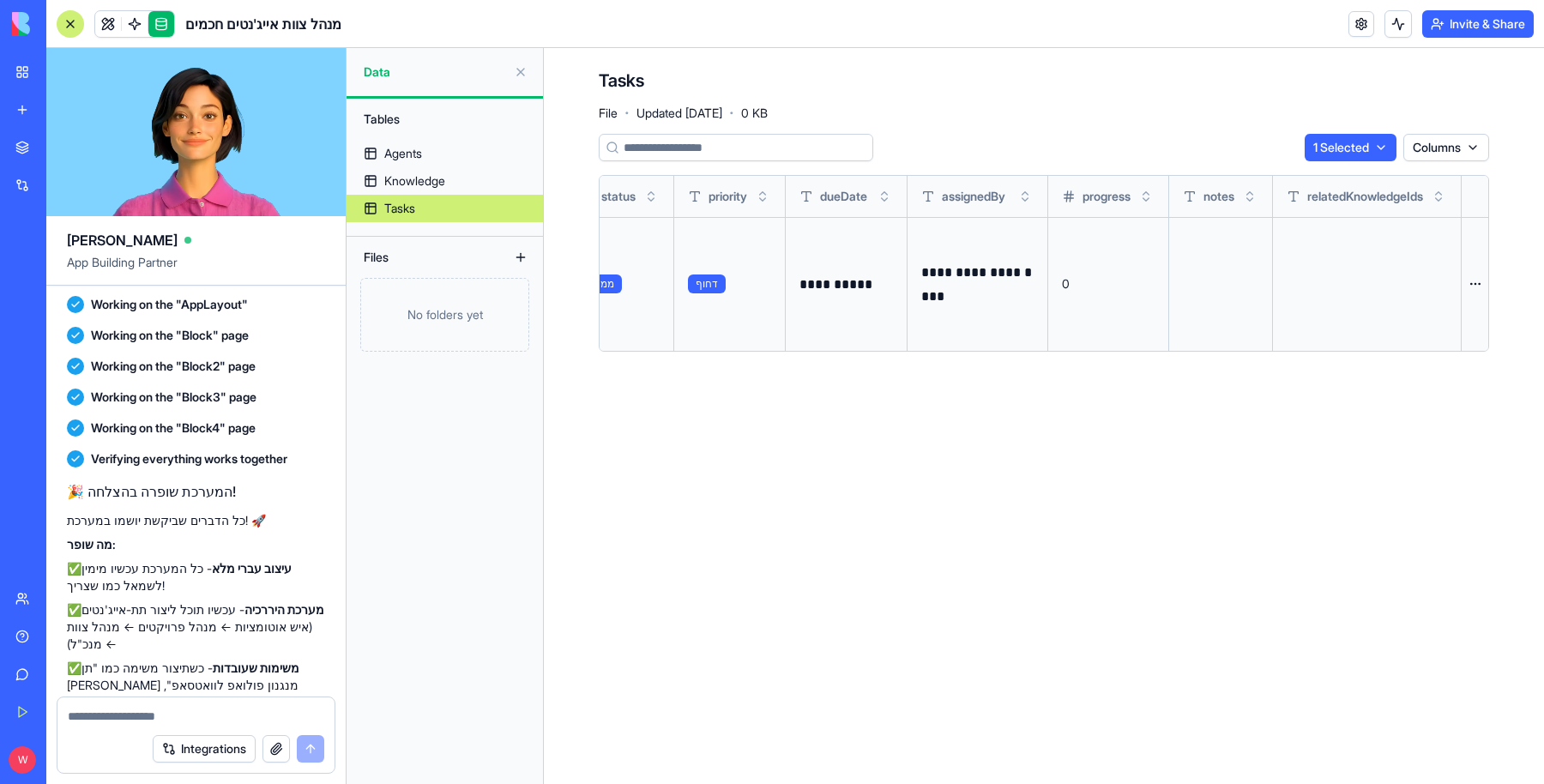
scroll to position [0, 439]
click at [129, 26] on span at bounding box center [135, 24] width 48 height 48
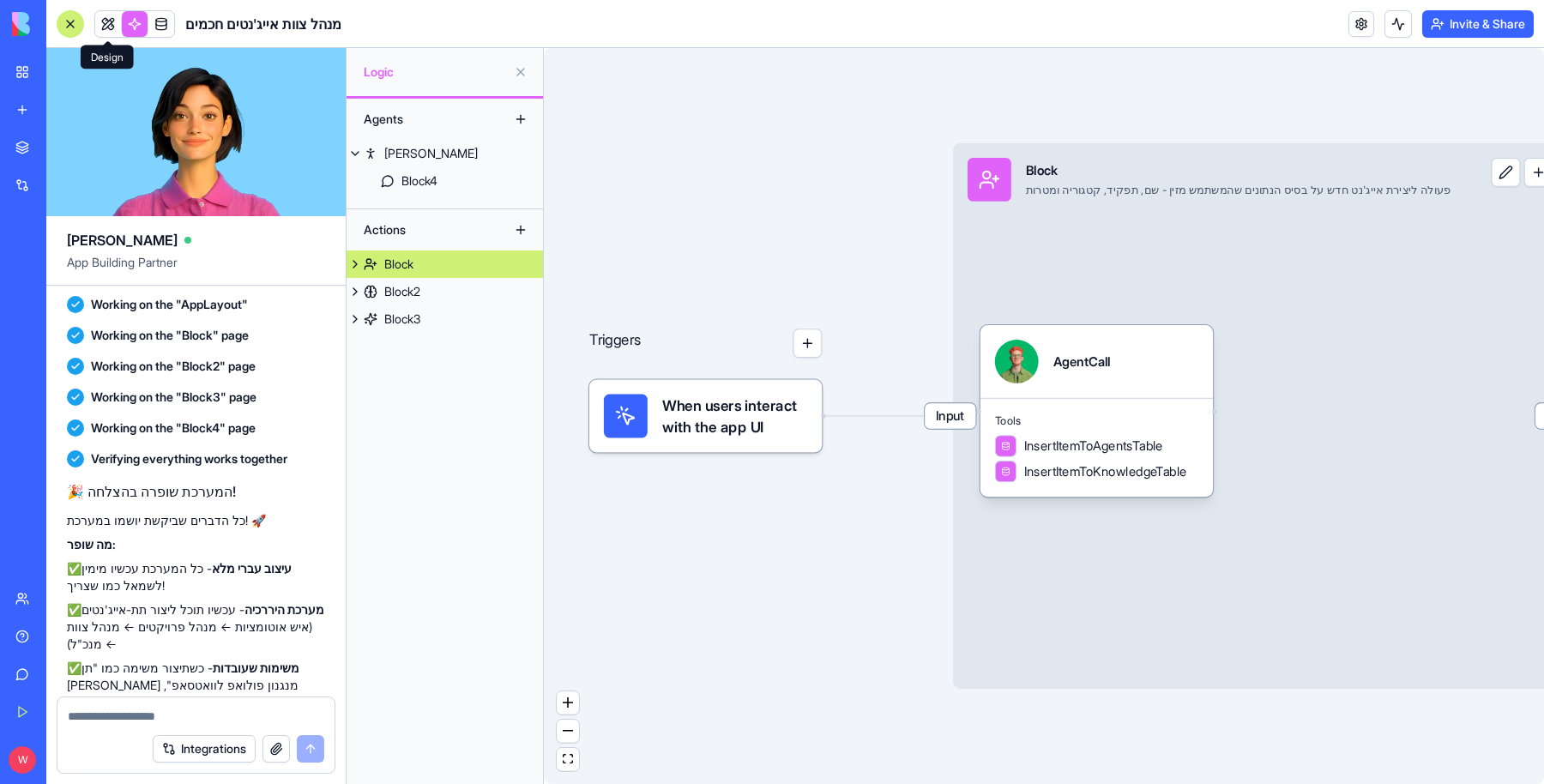
click at [106, 19] on link at bounding box center [108, 24] width 26 height 26
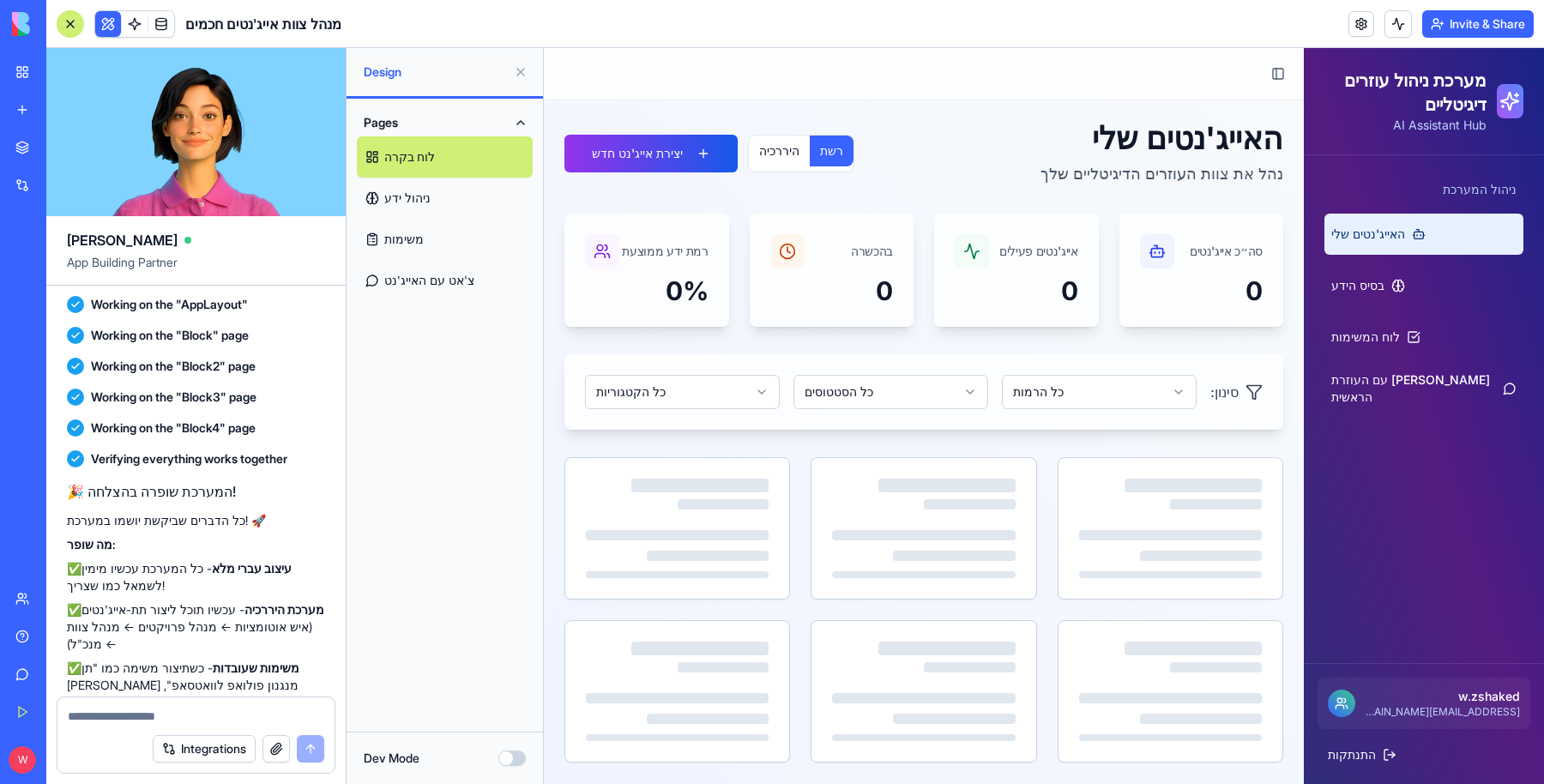
click at [523, 74] on button at bounding box center [521, 72] width 28 height 28
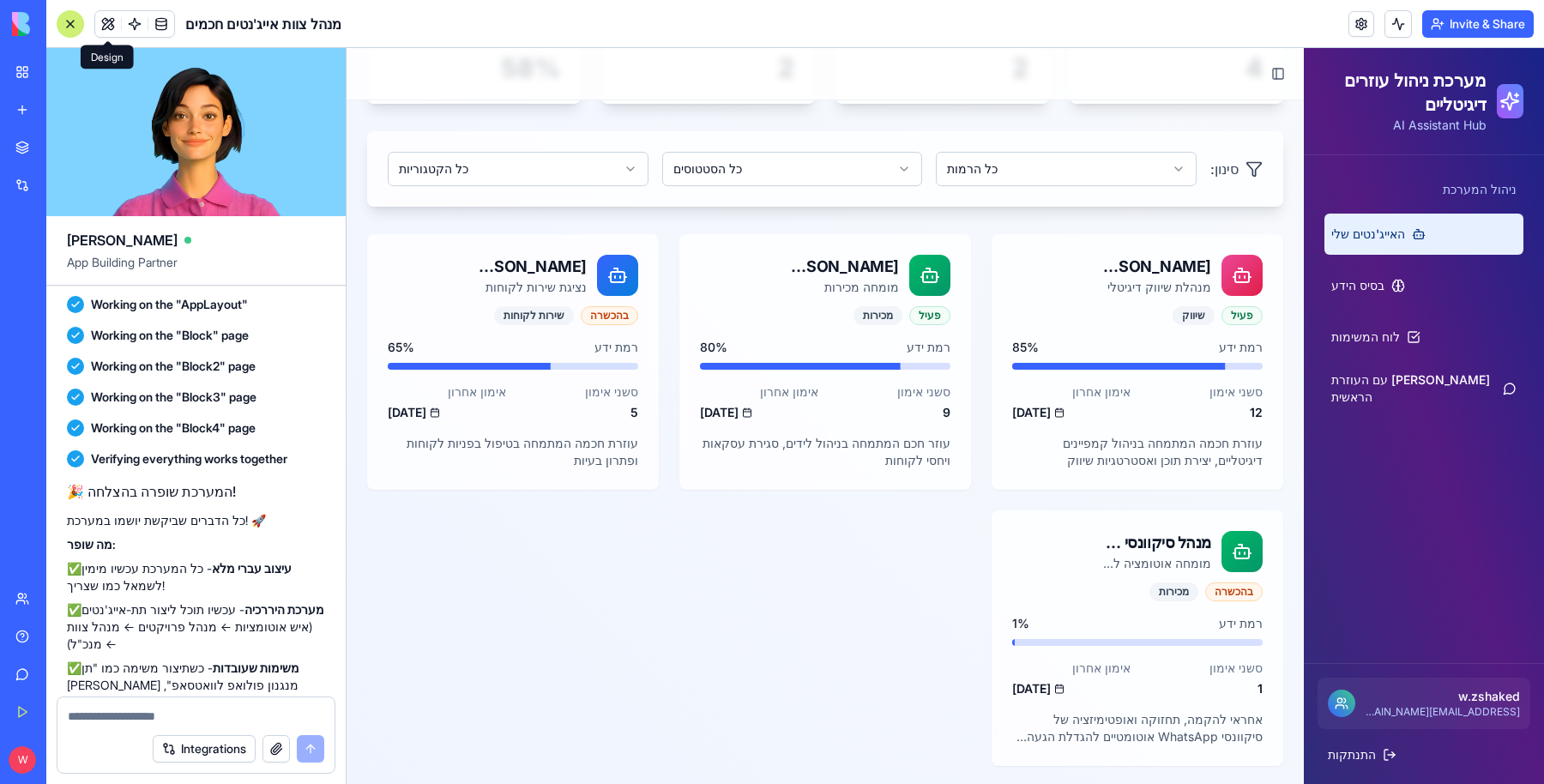
scroll to position [224, 0]
click at [842, 274] on div "ניר - מומחה מכירות" at bounding box center [844, 266] width 110 height 24
click at [742, 265] on button at bounding box center [745, 268] width 28 height 28
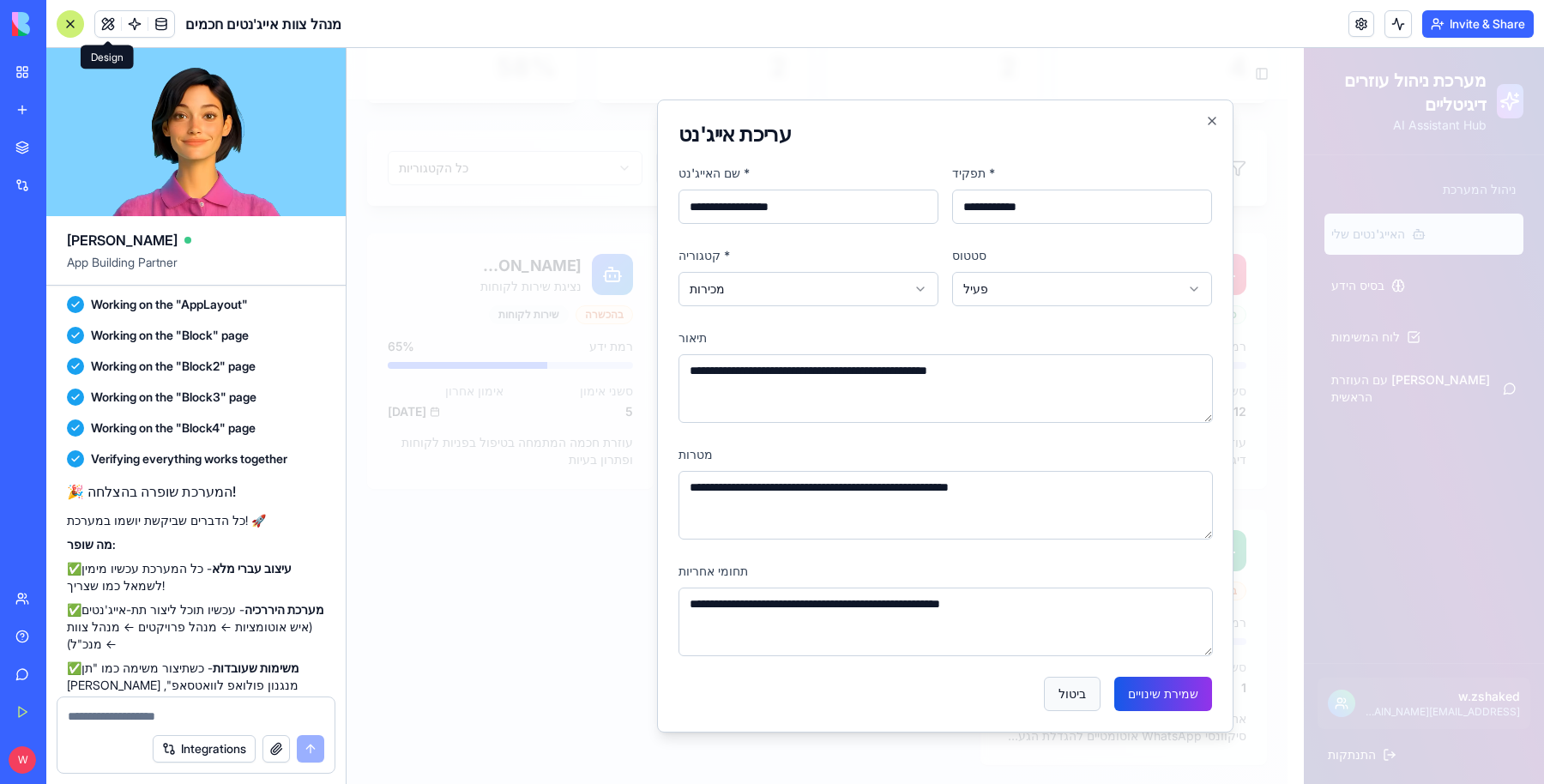
click at [1090, 687] on button "ביטול" at bounding box center [1072, 693] width 56 height 34
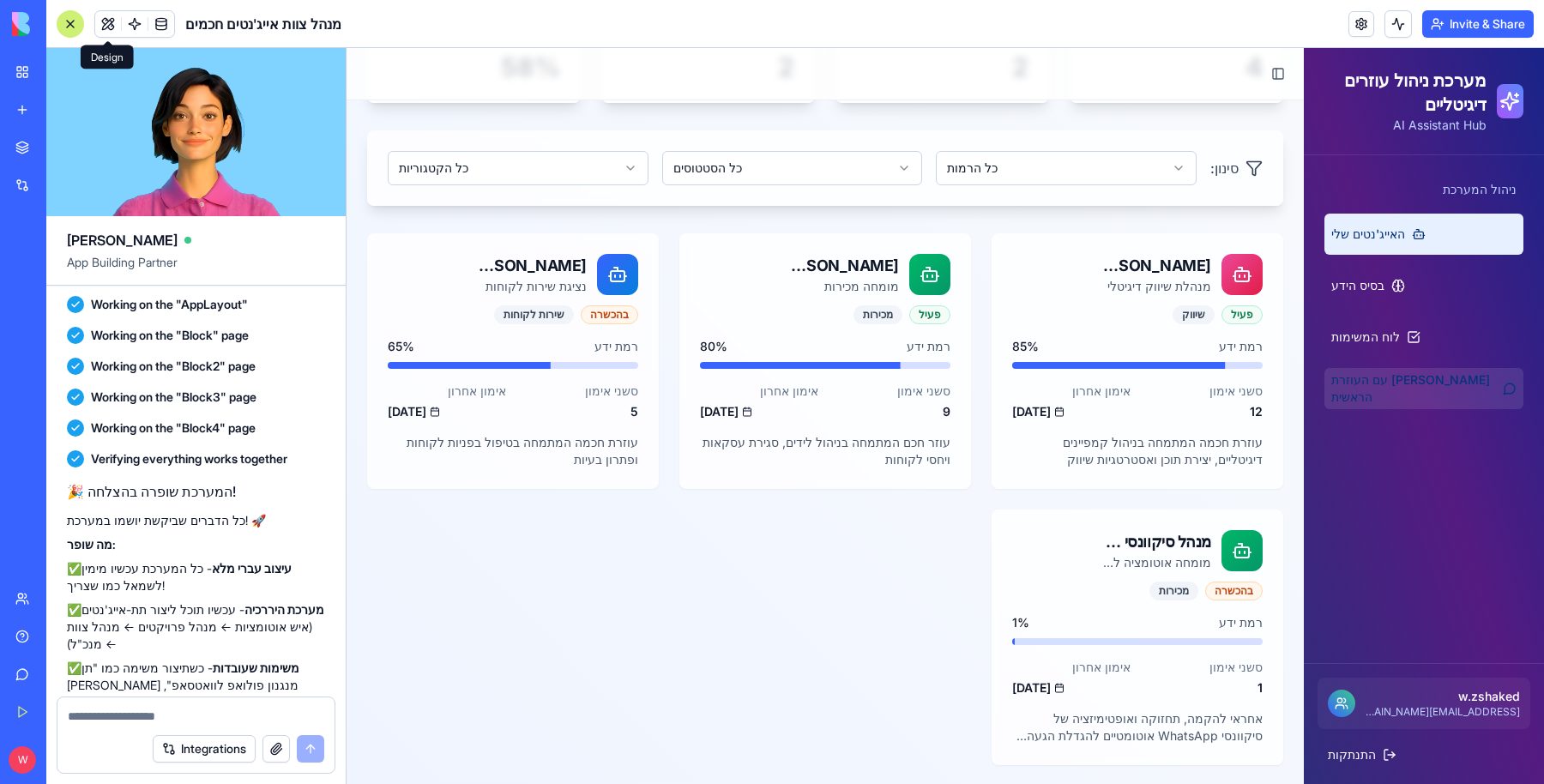
click at [1365, 398] on link "צ'אט עם העוזרת הראשית" at bounding box center [1424, 389] width 199 height 41
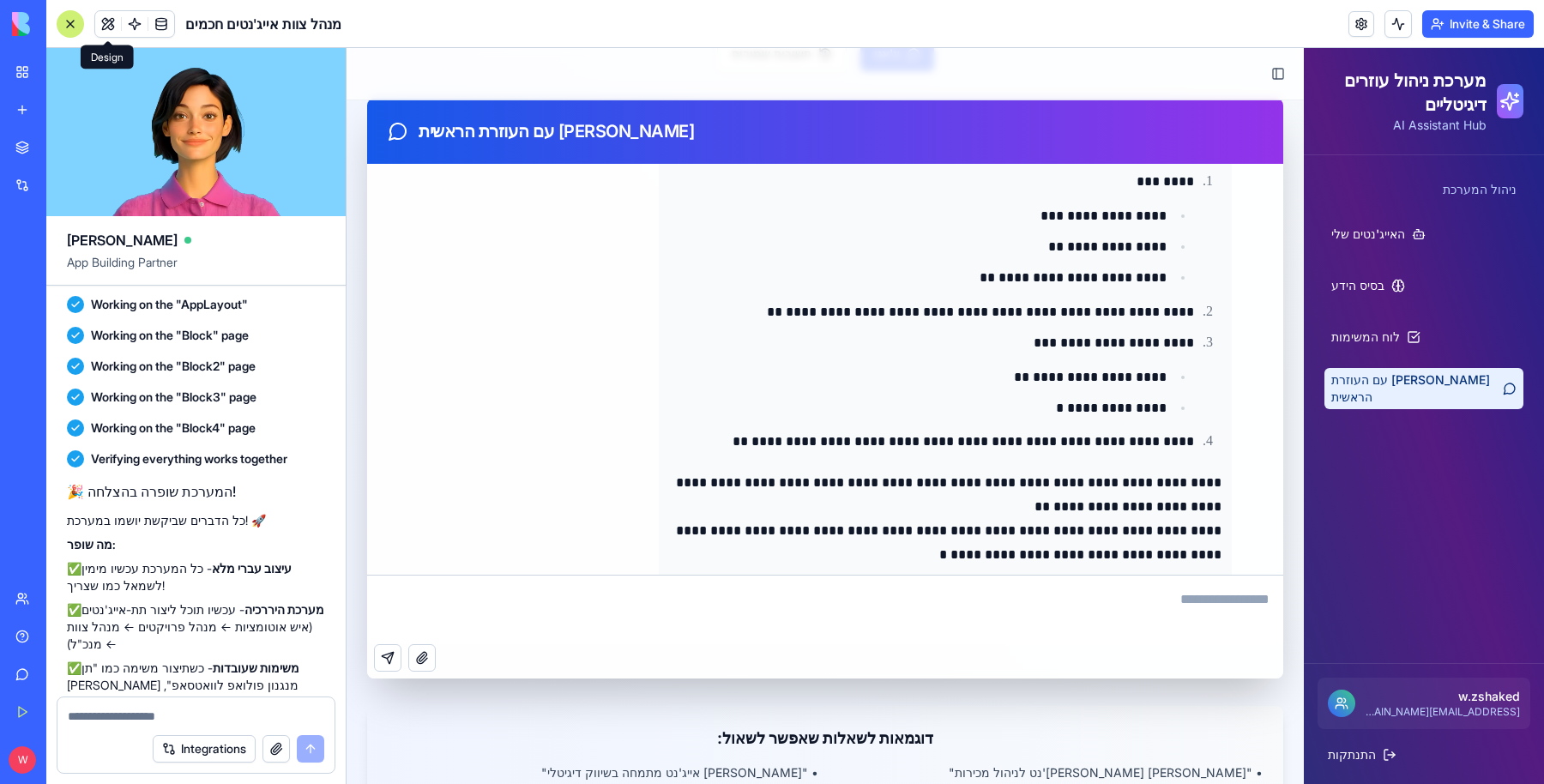
scroll to position [3018, 0]
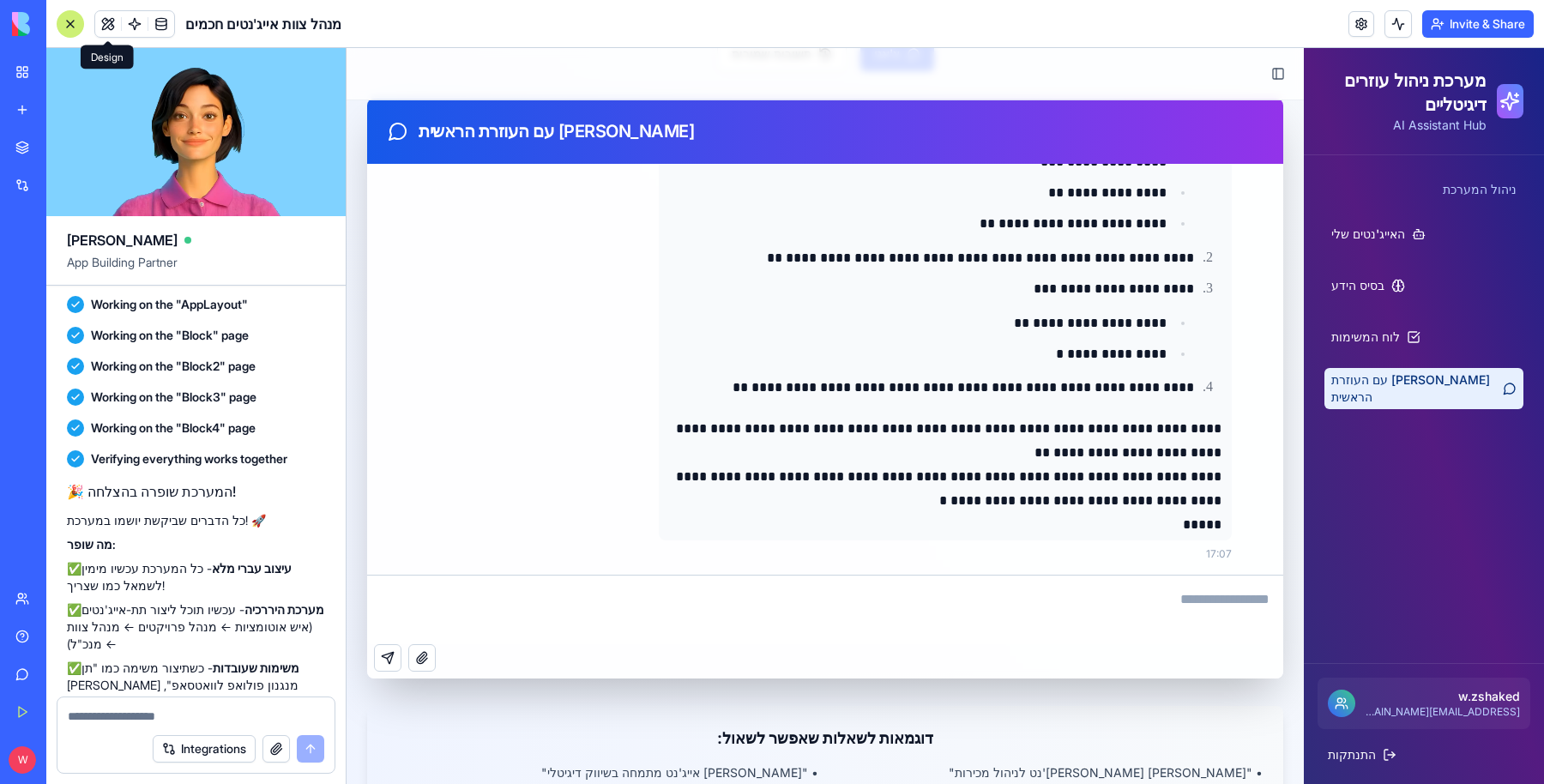
click at [878, 592] on textarea at bounding box center [826, 610] width 916 height 68
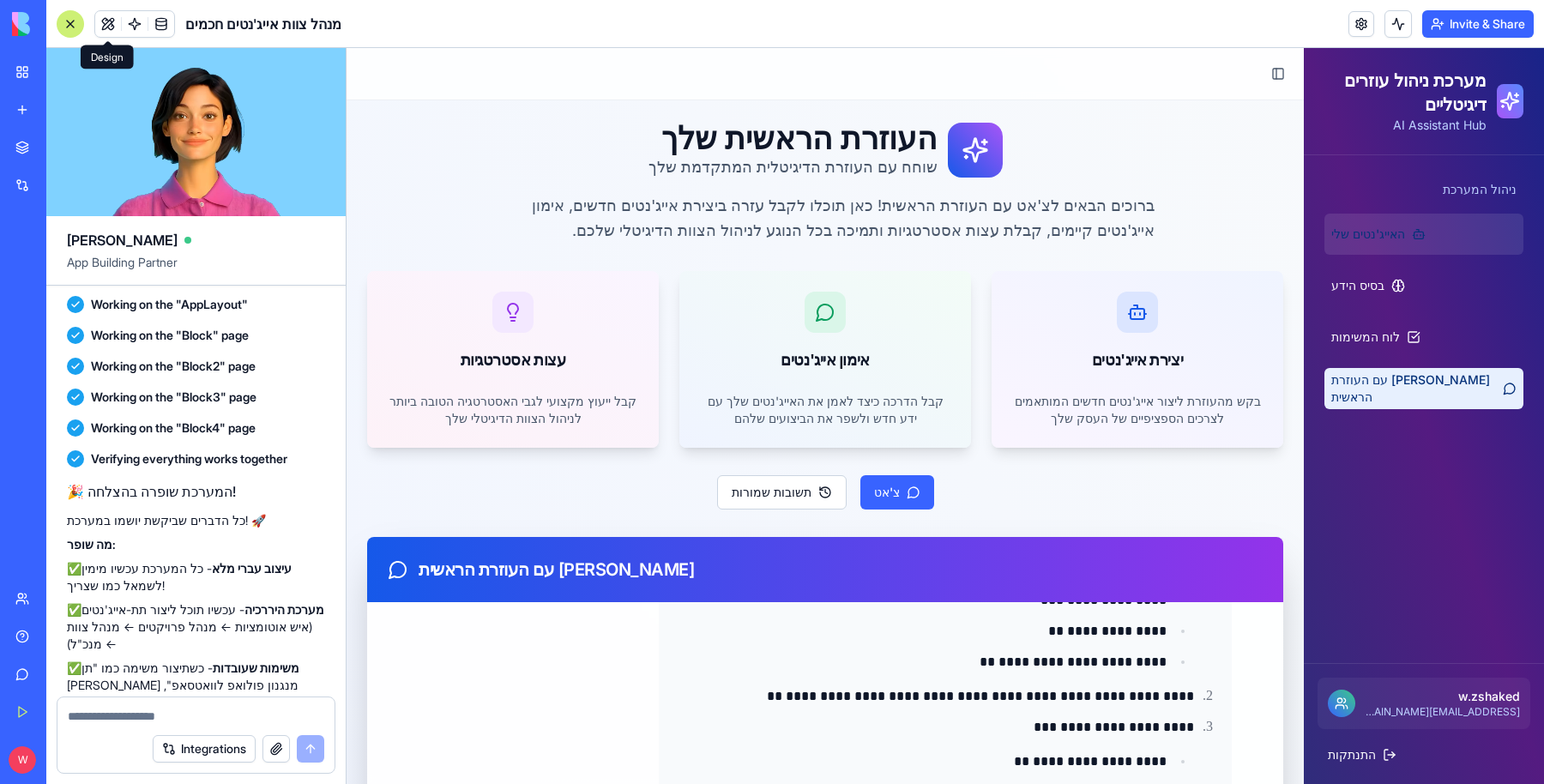
scroll to position [0, 0]
click at [1373, 238] on span "האייג'נטים שלי" at bounding box center [1368, 234] width 74 height 18
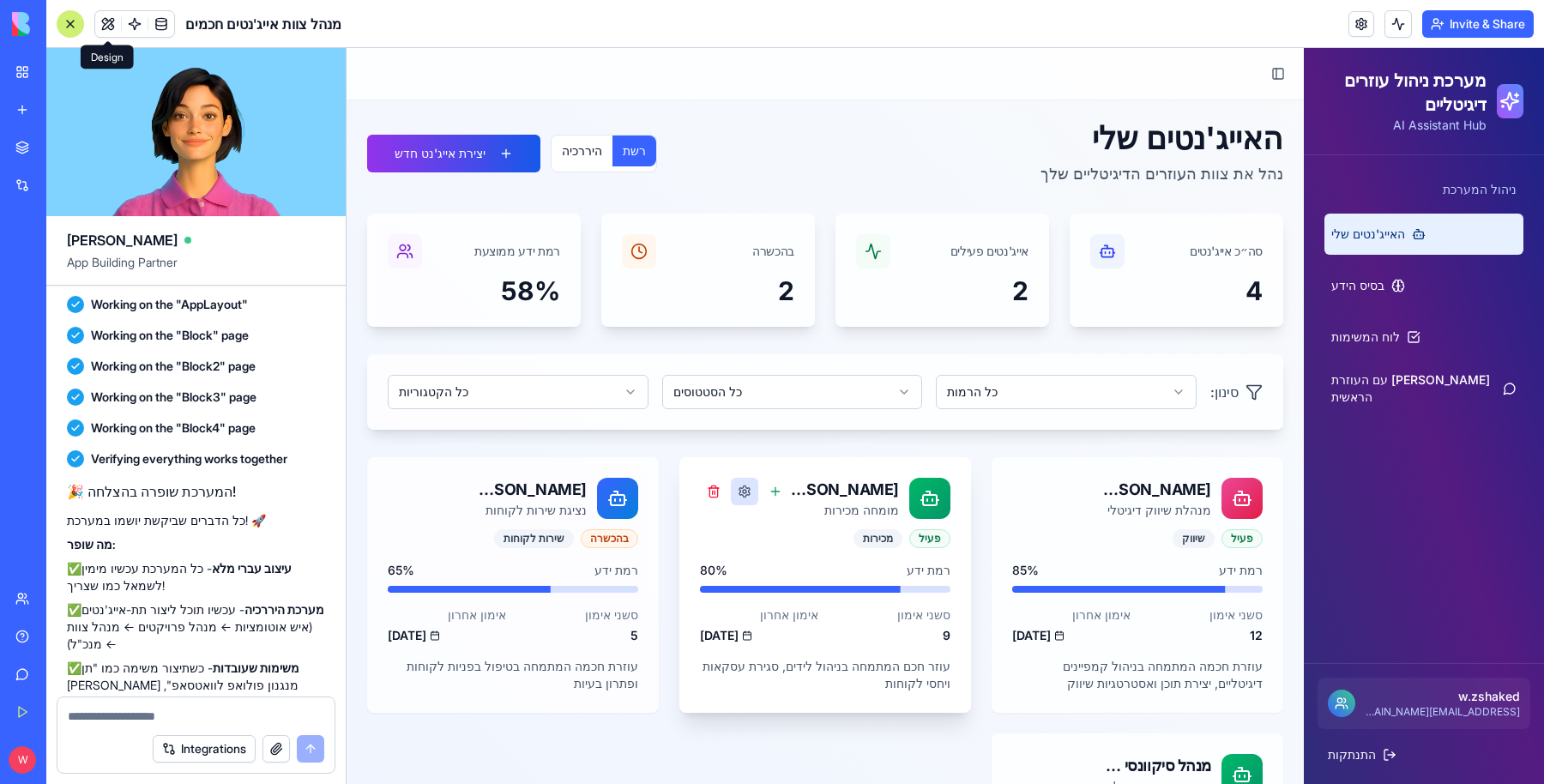
click at [744, 494] on button at bounding box center [745, 492] width 28 height 28
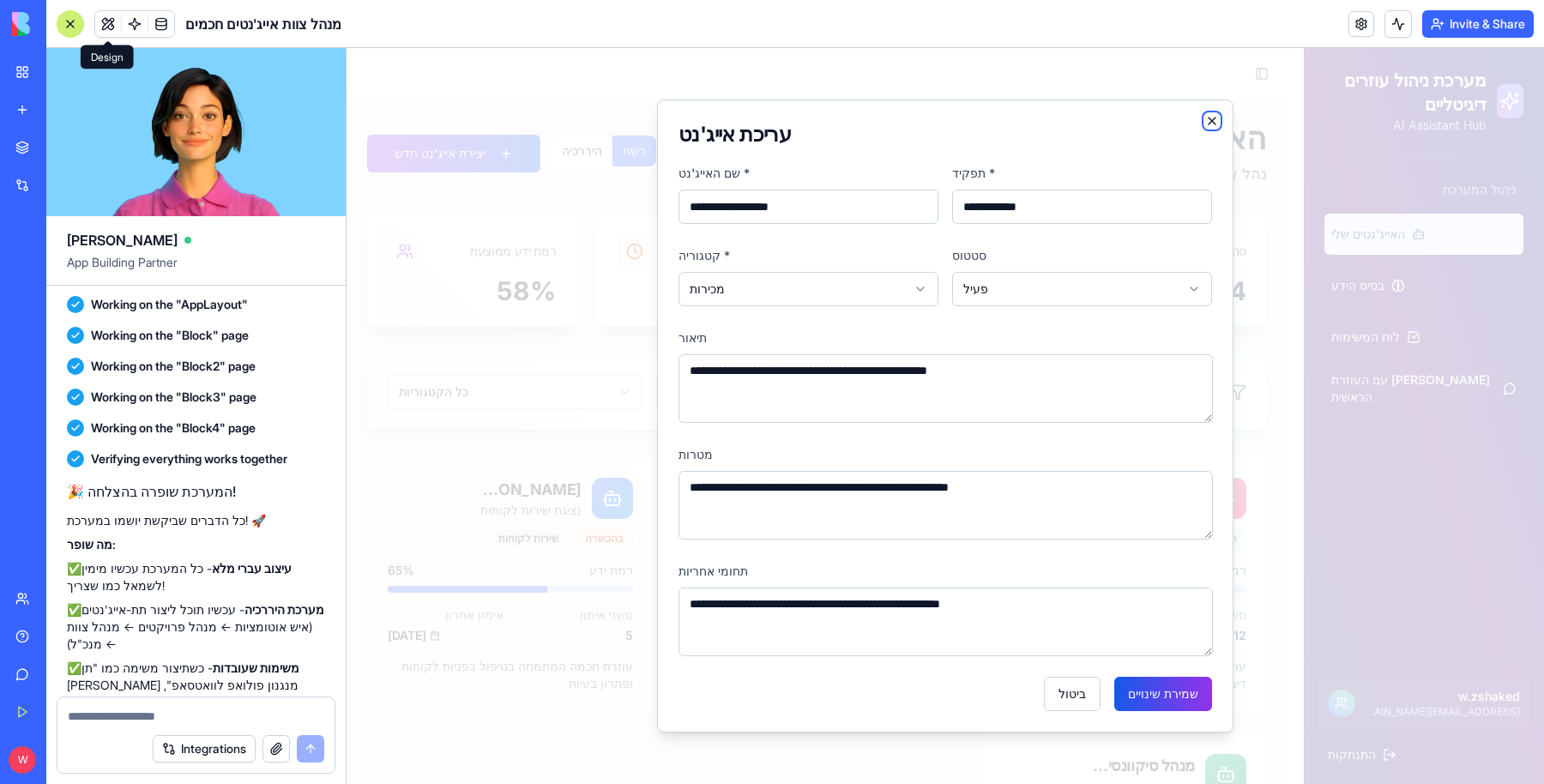
click at [1215, 123] on icon "button" at bounding box center [1212, 120] width 6 height 6
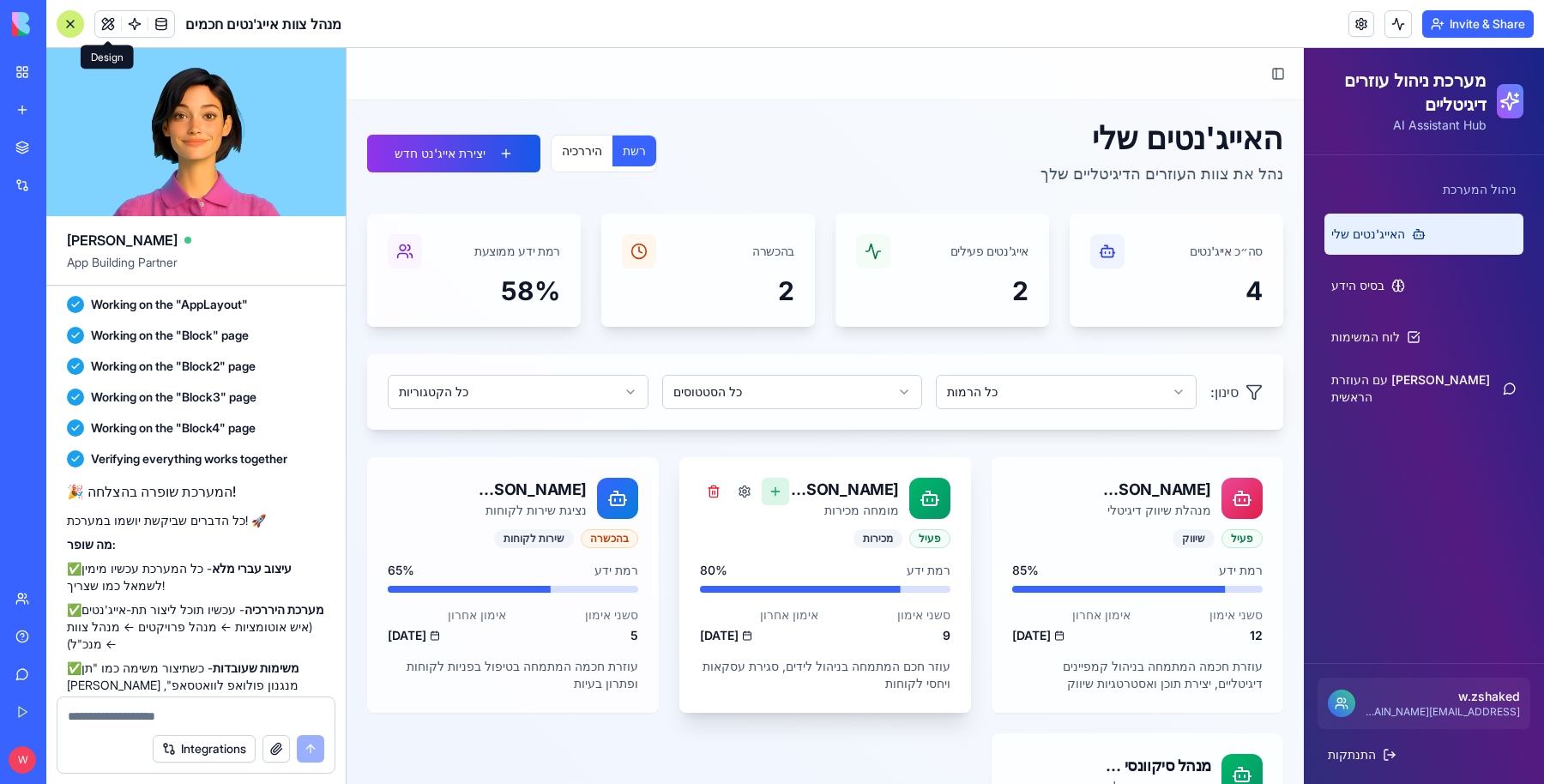
click at [766, 496] on button at bounding box center [776, 492] width 28 height 28
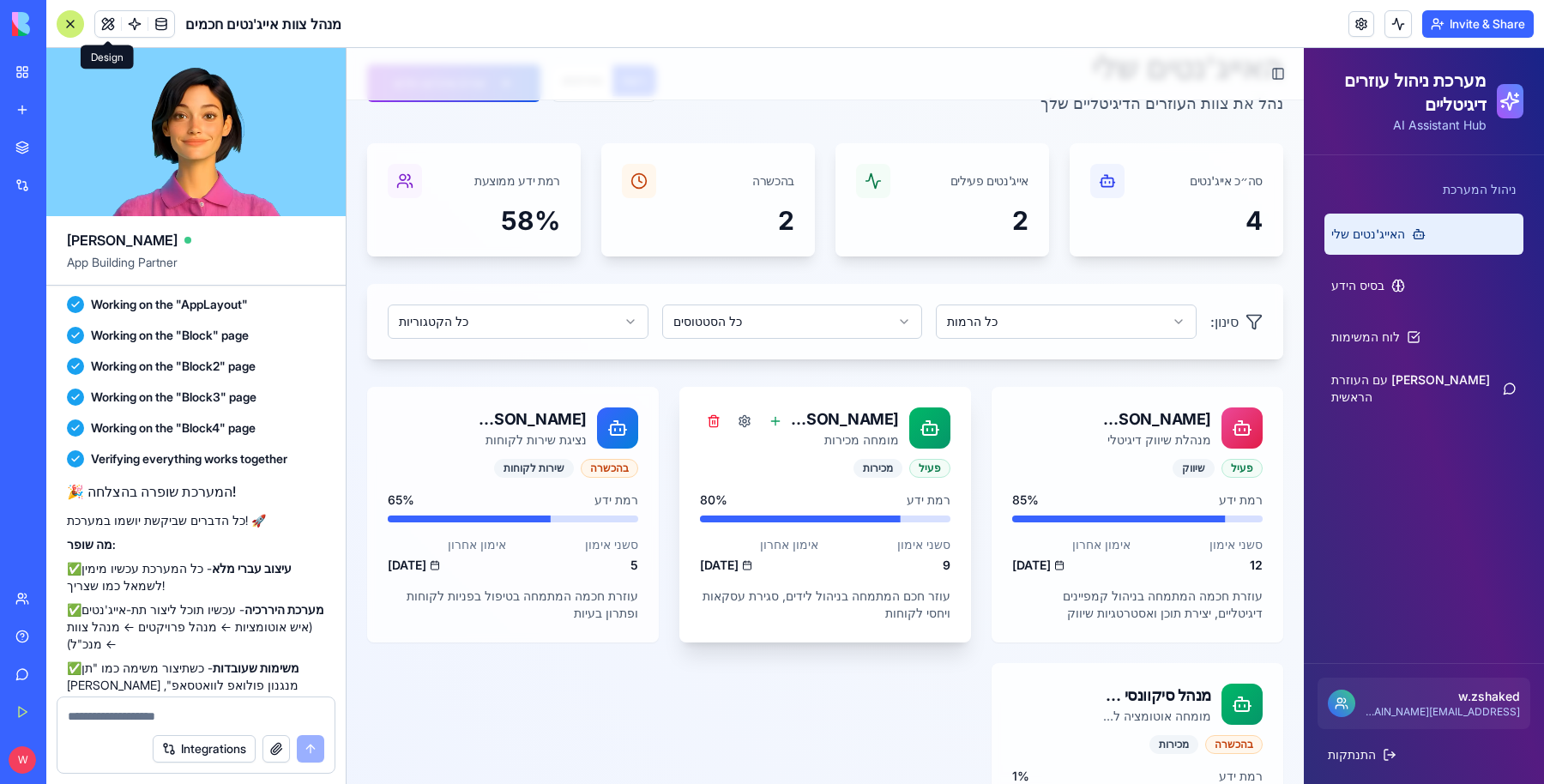
scroll to position [107, 0]
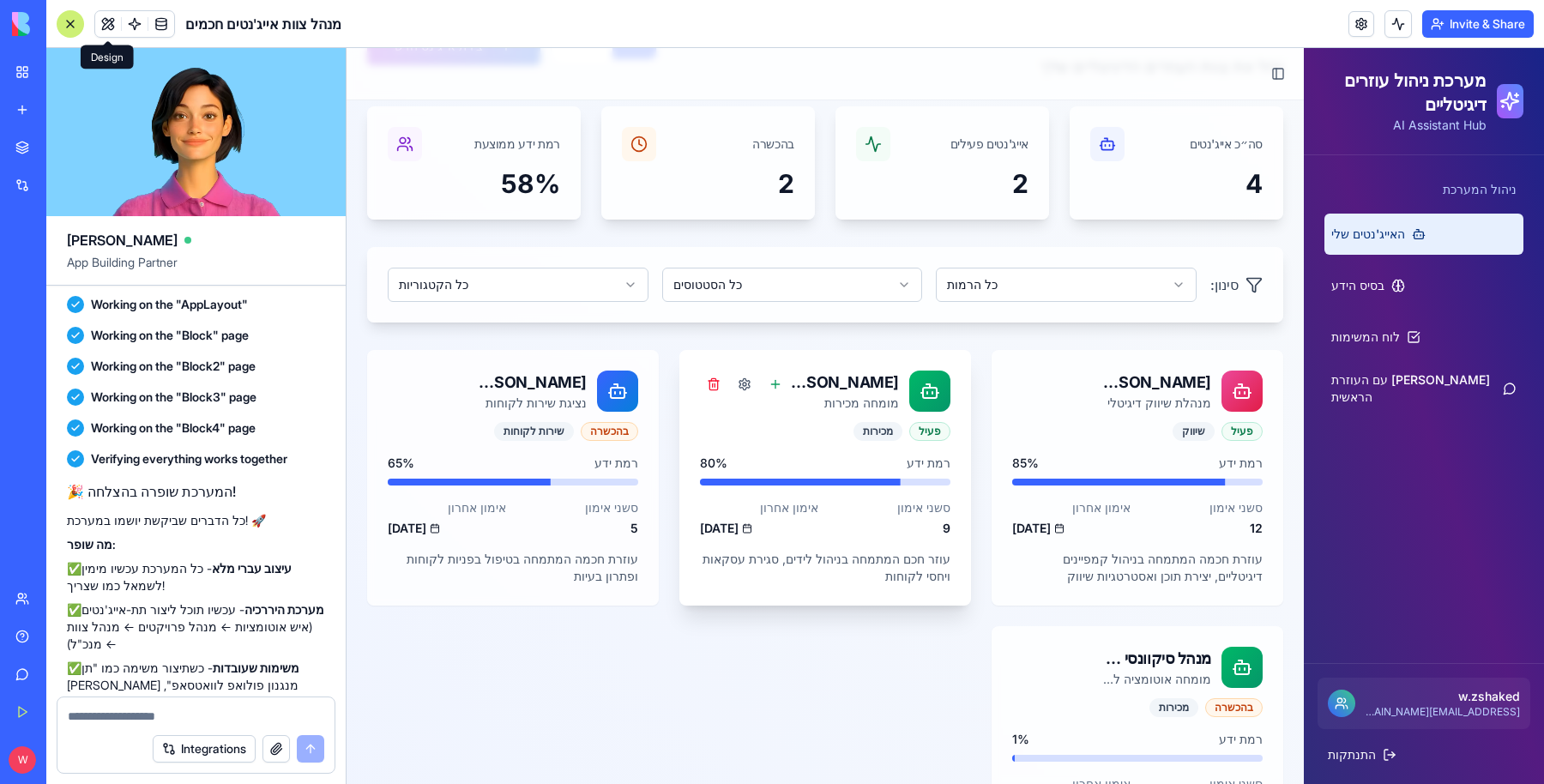
click at [797, 548] on div "פעיל מכירות רמת ידע 80 % סשני אימון 9 אימון אחרון 13.09.2025 עוזר חכם המתמחה בנ…" at bounding box center [825, 514] width 292 height 183
click at [1331, 284] on span "בסיס הידע" at bounding box center [1357, 285] width 53 height 18
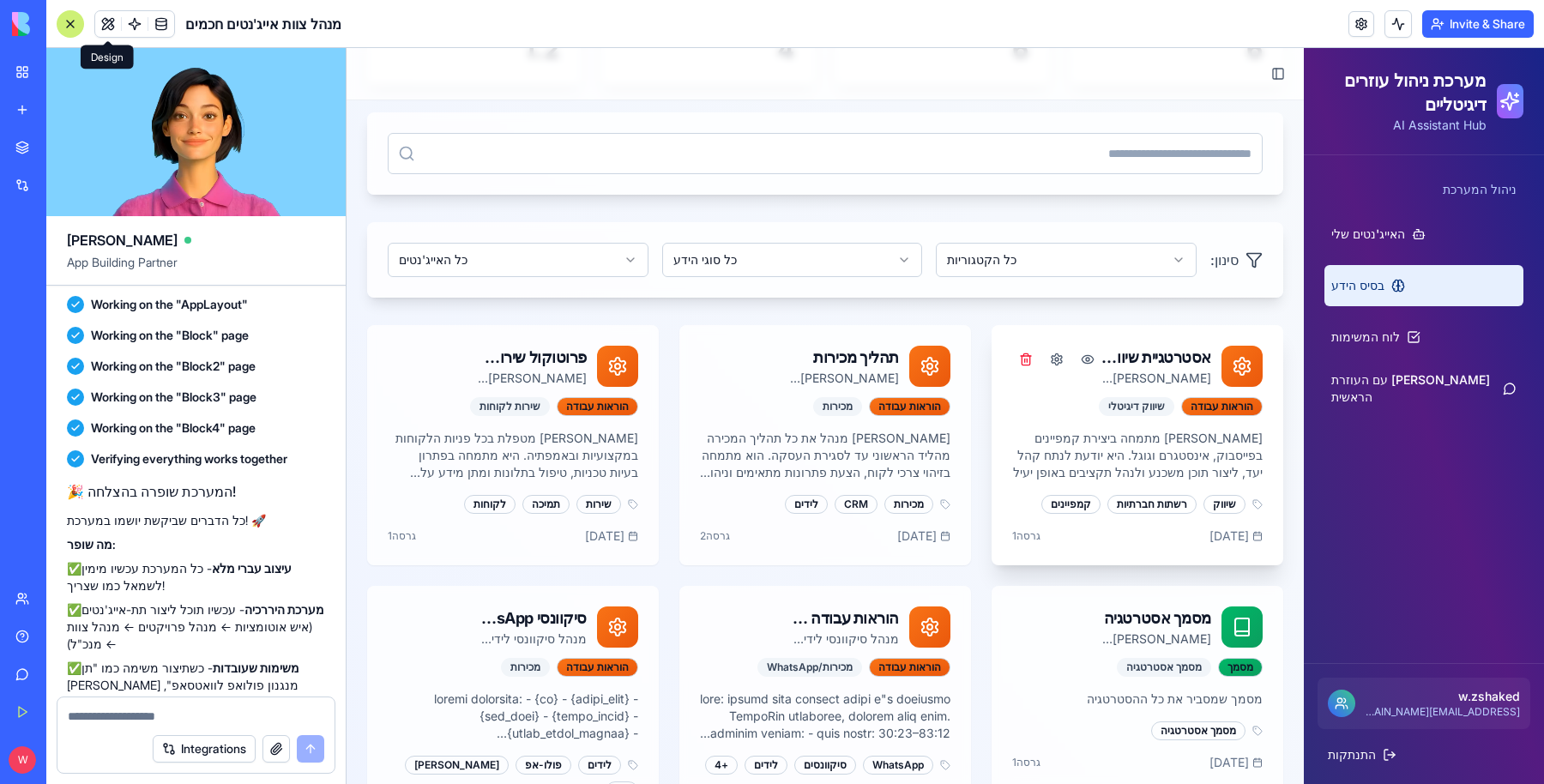
scroll to position [301, 0]
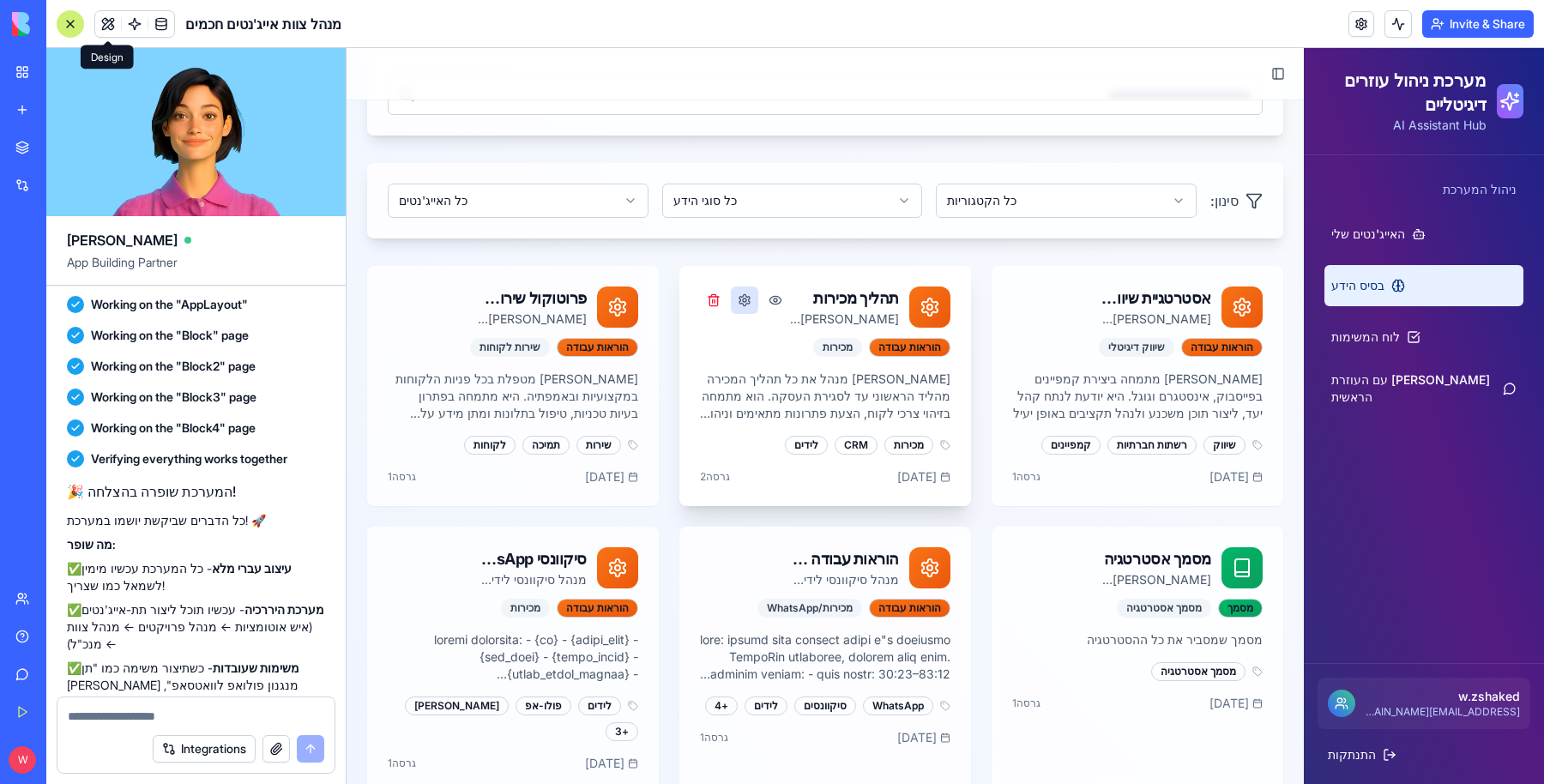
click at [748, 297] on button at bounding box center [745, 301] width 28 height 28
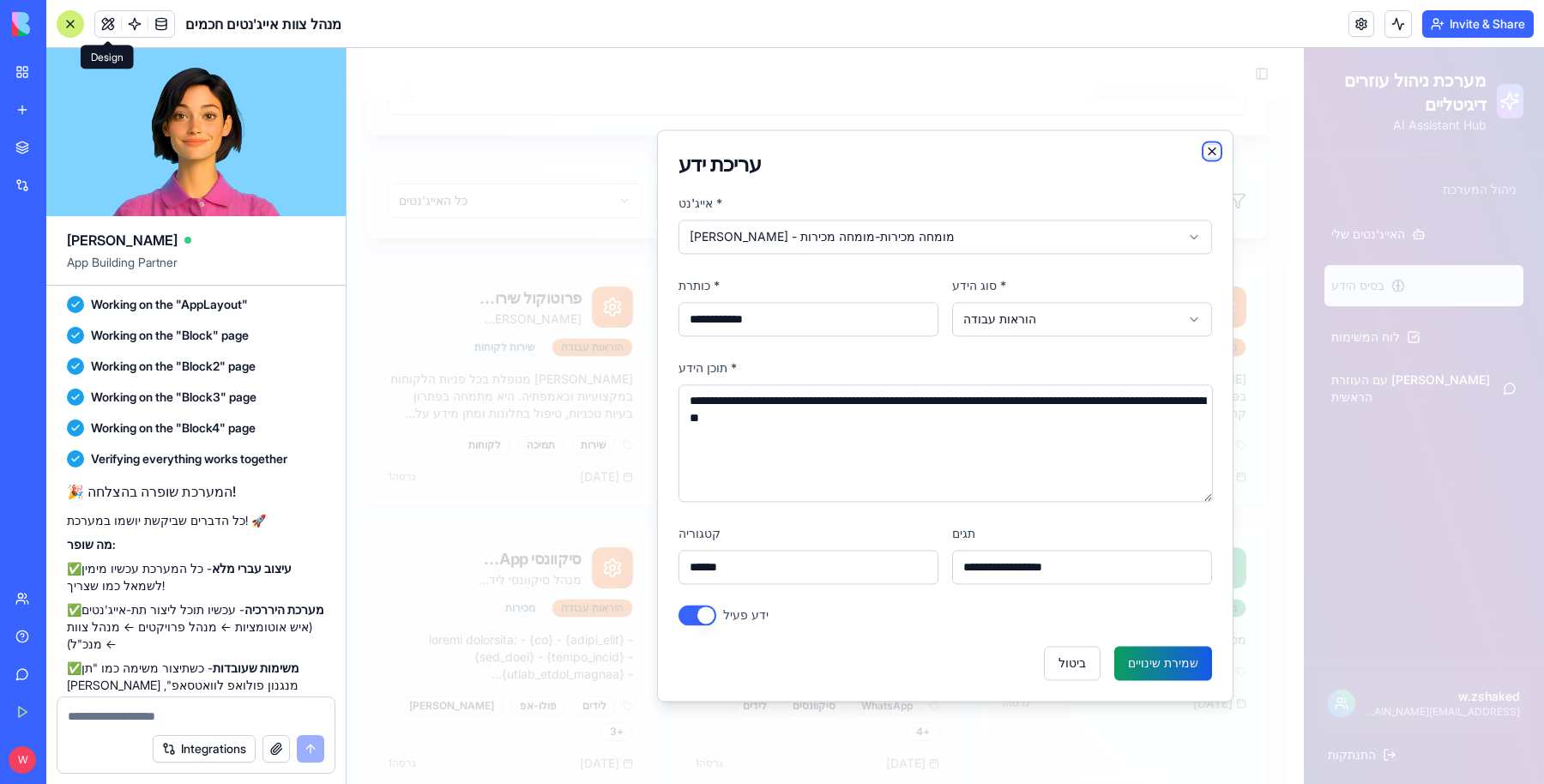
click at [1210, 154] on icon "button" at bounding box center [1212, 150] width 6 height 6
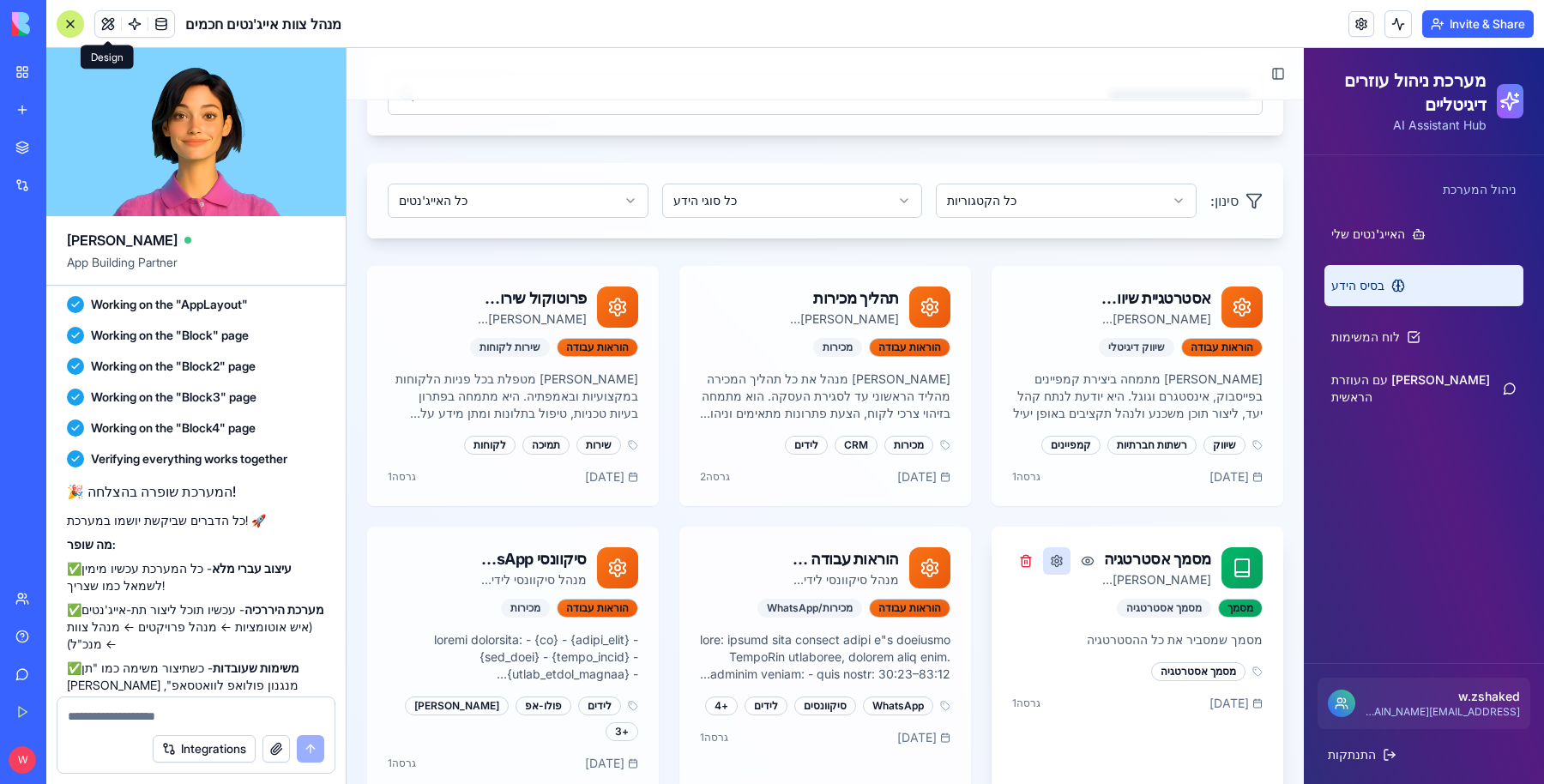
click at [1043, 560] on button at bounding box center [1057, 561] width 28 height 28
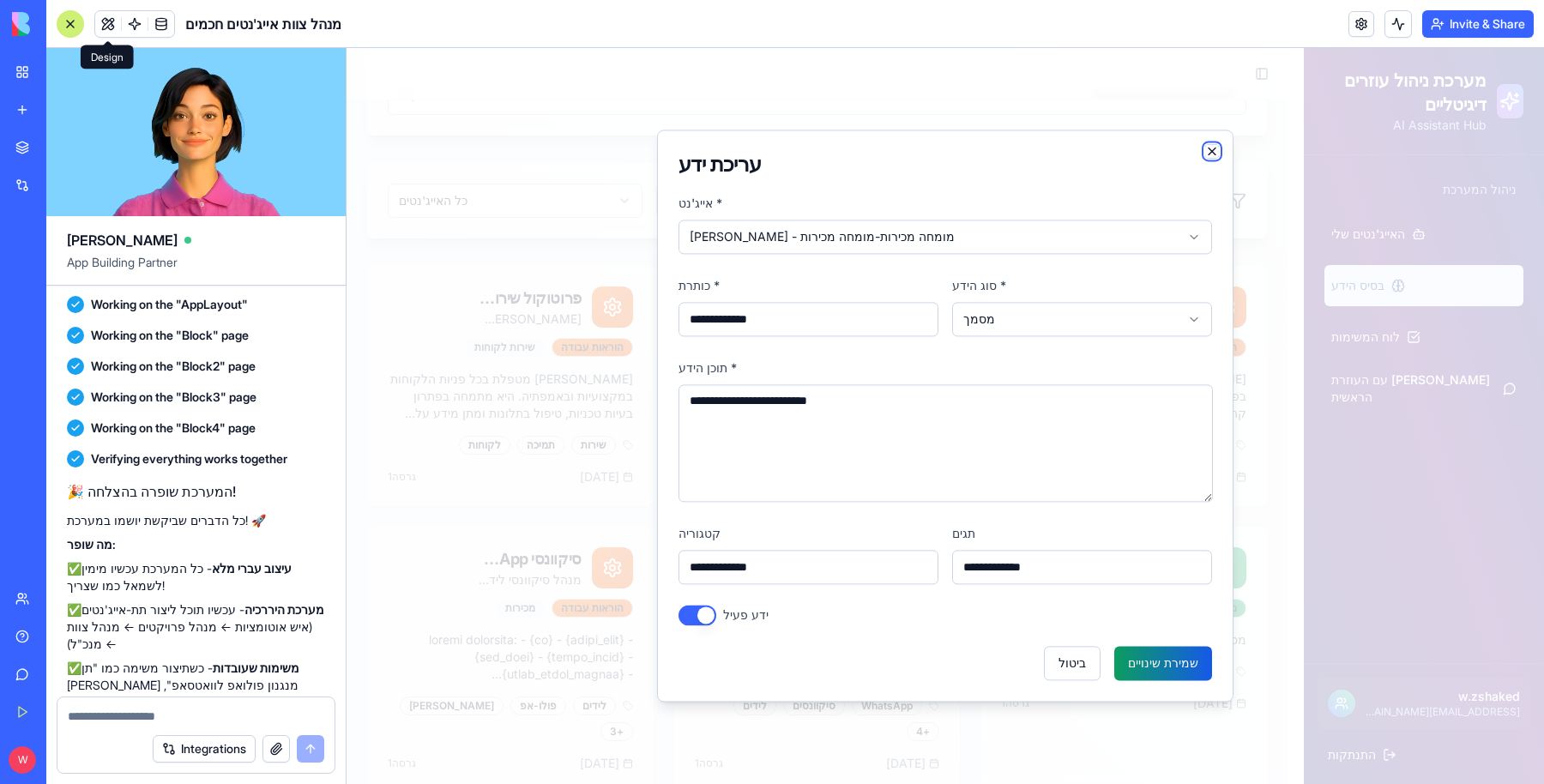
click at [1210, 151] on icon "button" at bounding box center [1212, 151] width 14 height 14
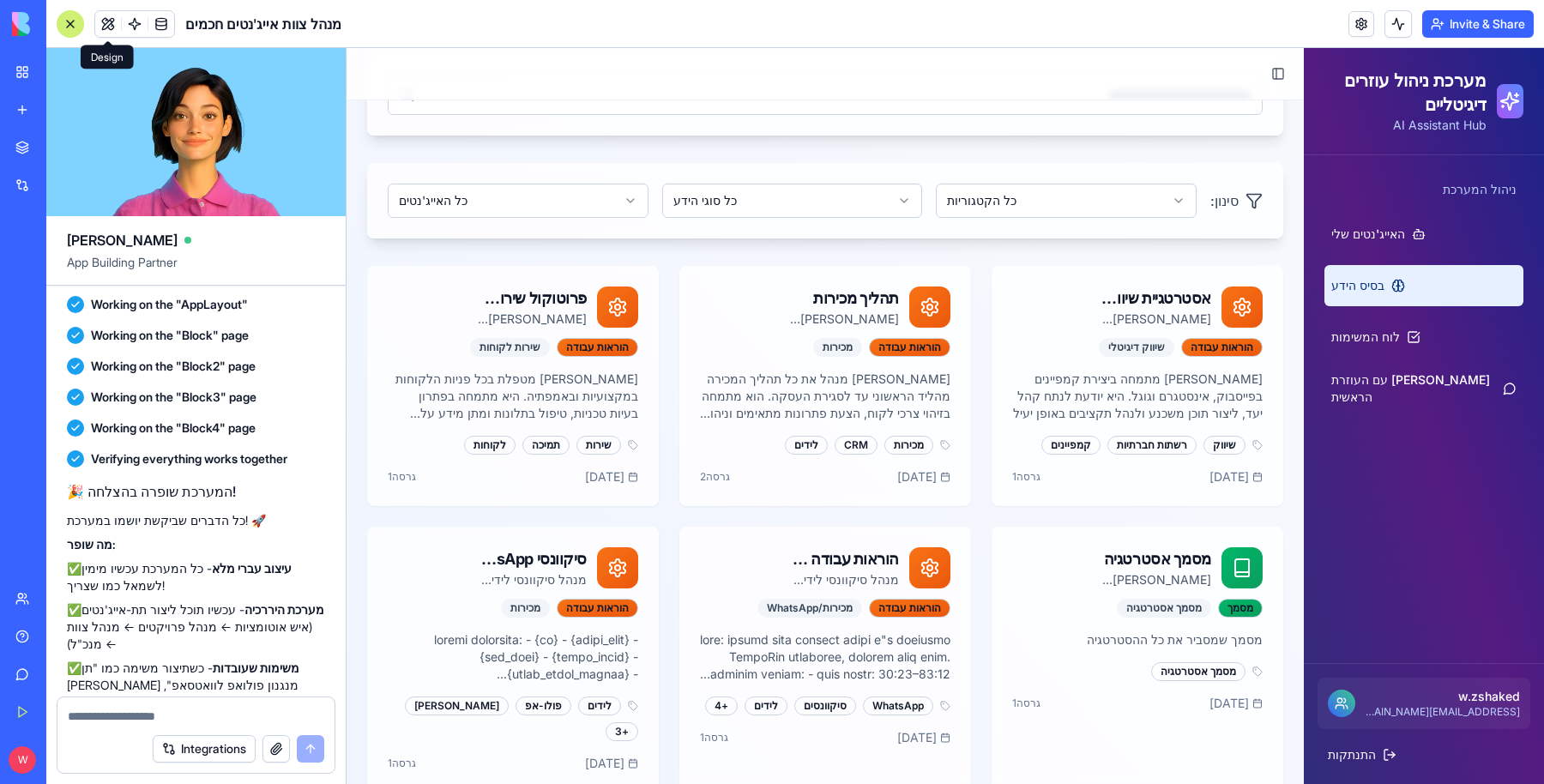
click at [251, 715] on textarea at bounding box center [195, 716] width 256 height 18
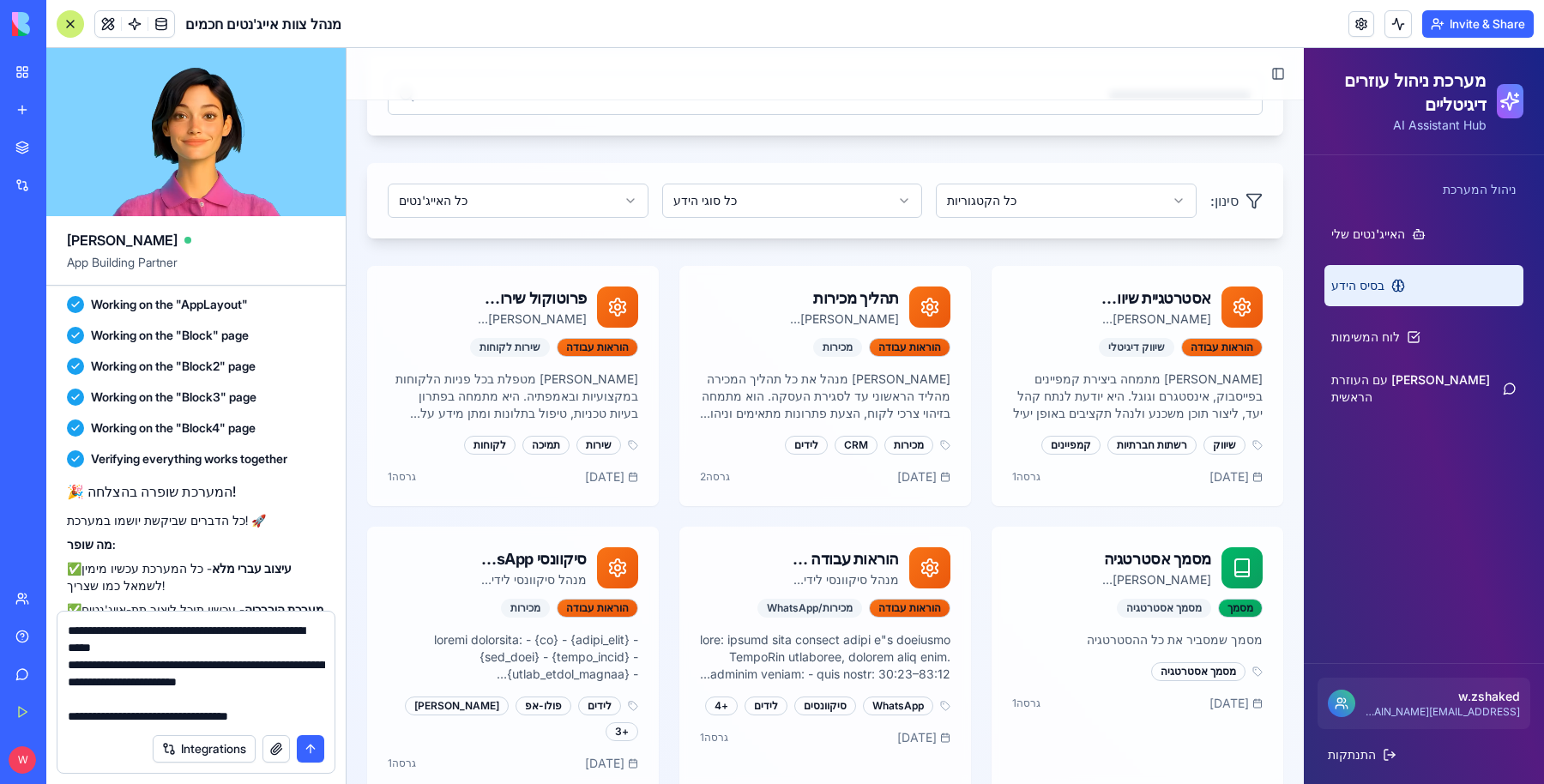
type textarea "**********"
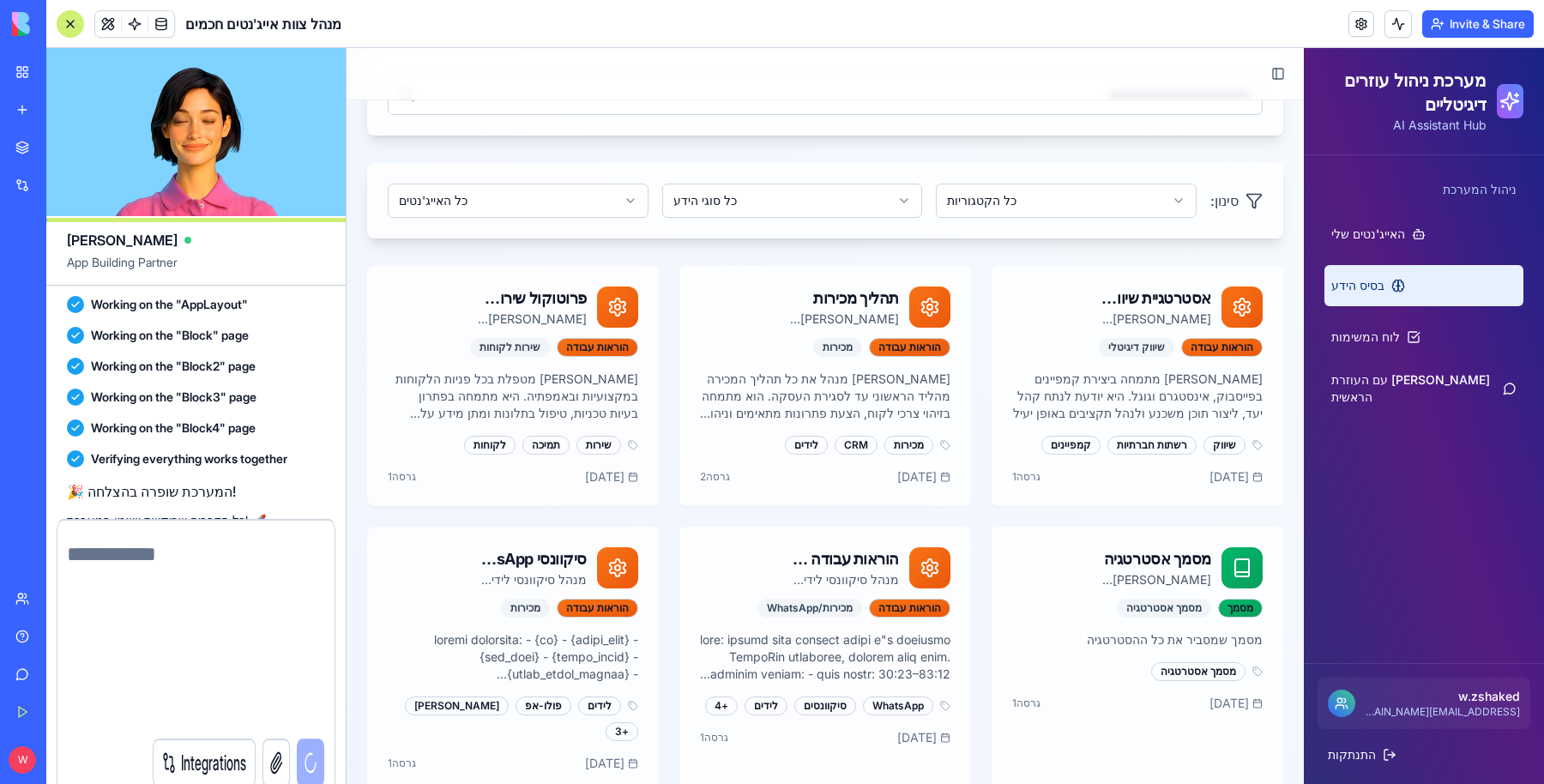
scroll to position [0, 0]
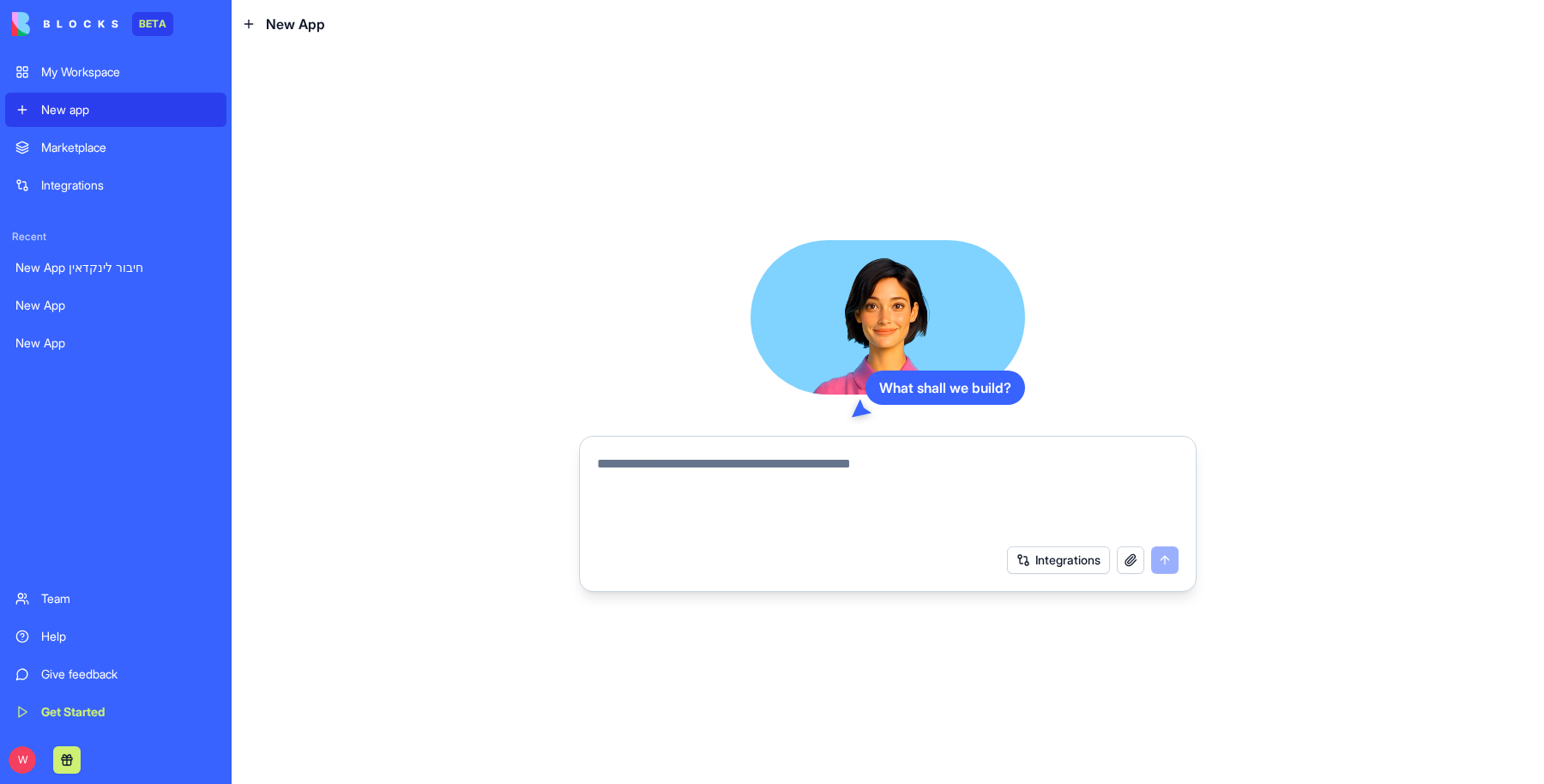
click at [715, 479] on textarea at bounding box center [888, 494] width 581 height 82
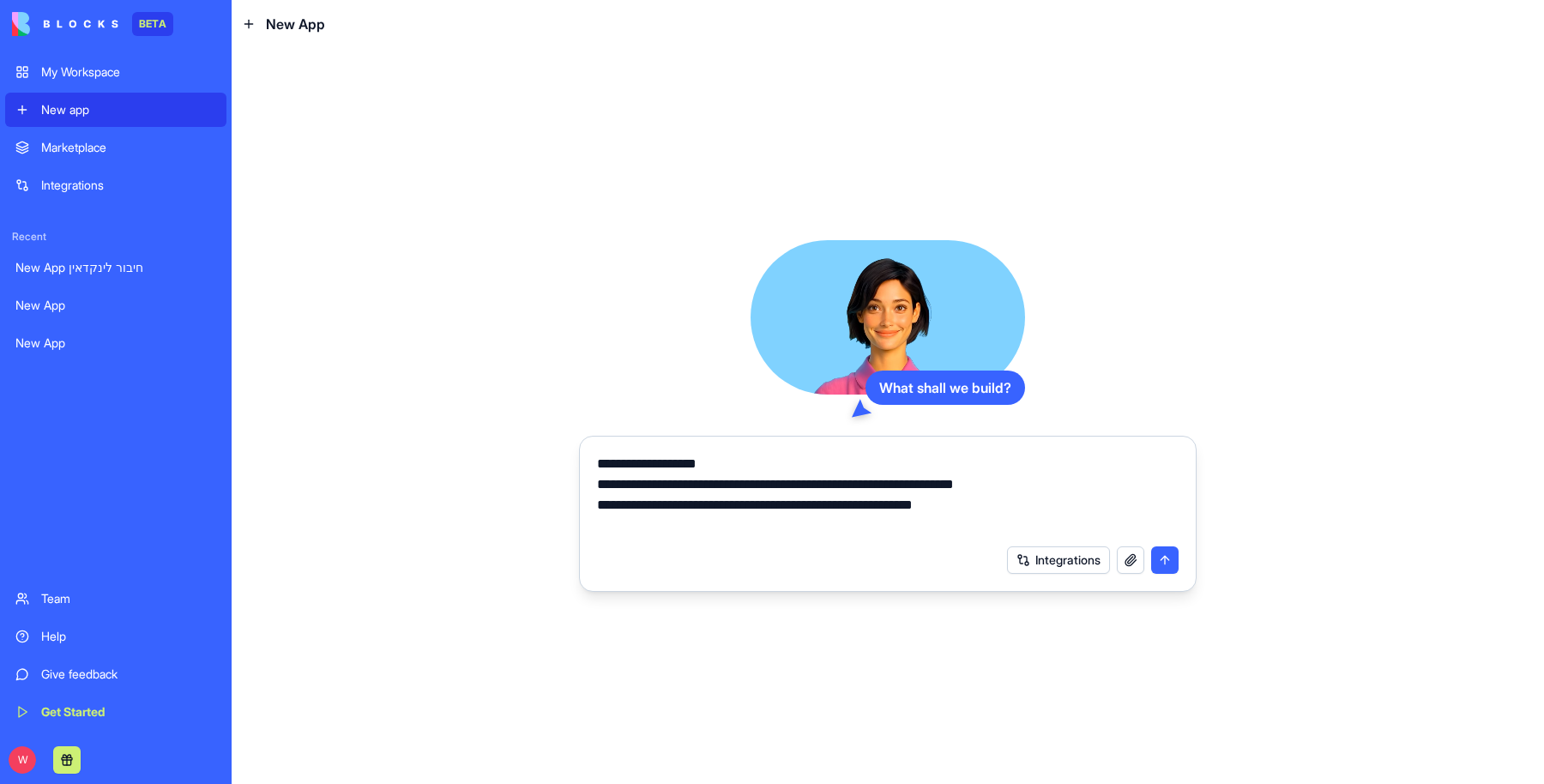
click at [672, 510] on textarea "**********" at bounding box center [888, 494] width 582 height 82
click at [674, 526] on textarea "**********" at bounding box center [888, 494] width 582 height 82
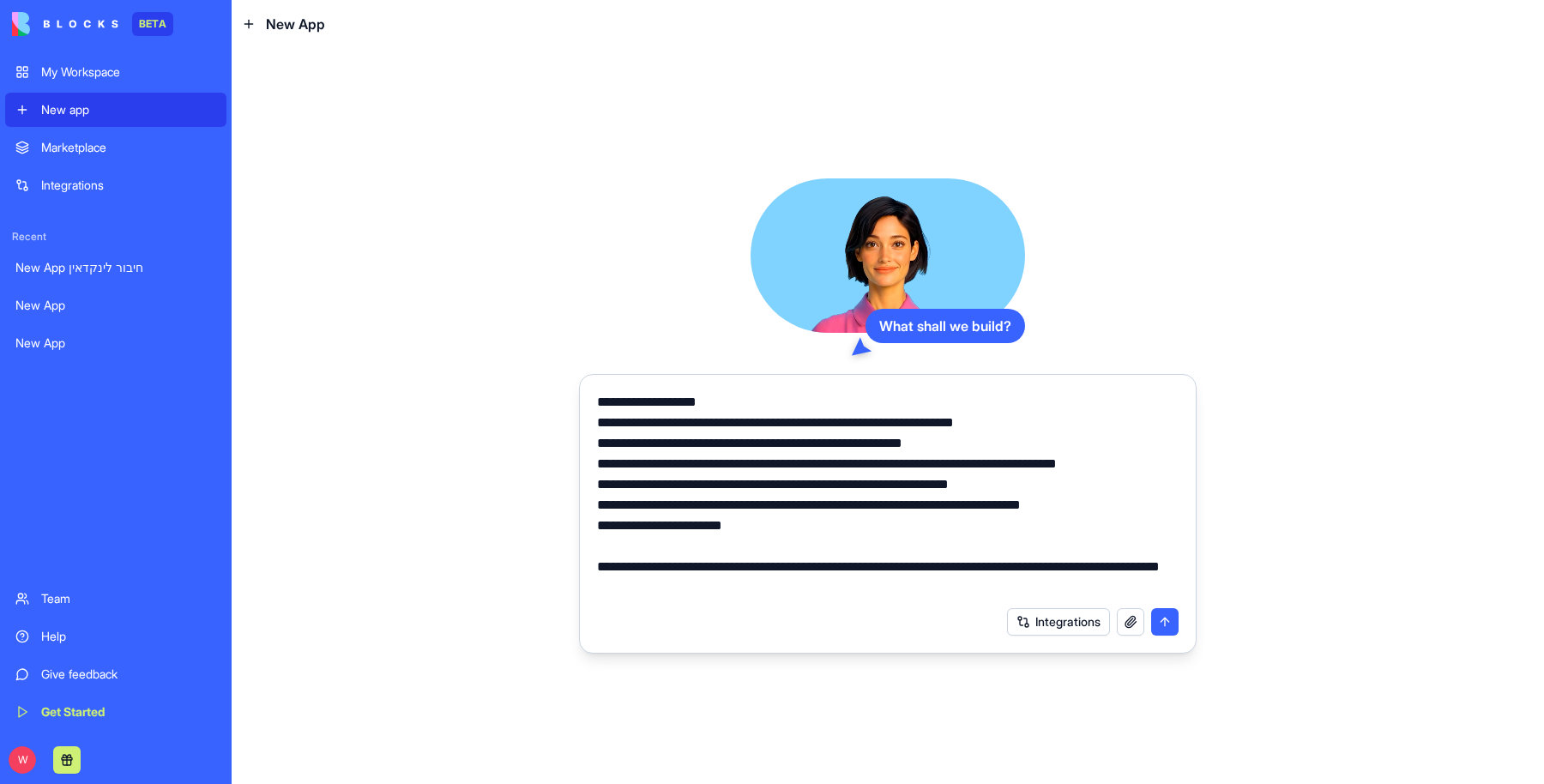
type textarea "**********"
